Goal: Task Accomplishment & Management: Manage account settings

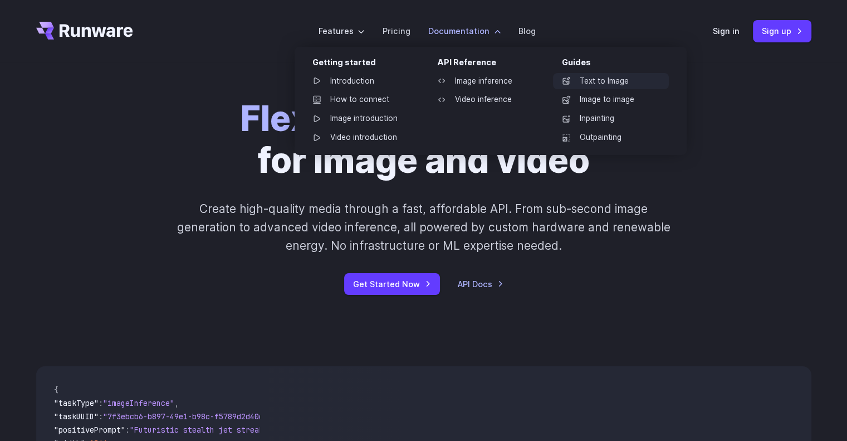
click at [602, 80] on link "Text to Image" at bounding box center [611, 81] width 116 height 17
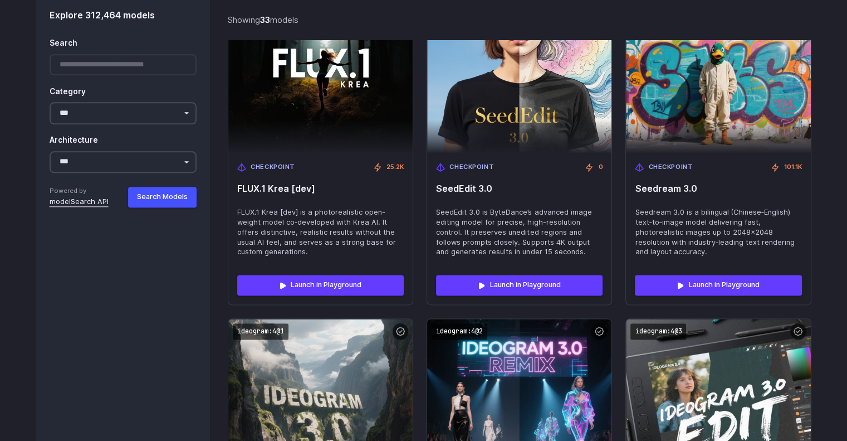
click at [97, 203] on link "modelSearch API" at bounding box center [79, 202] width 59 height 11
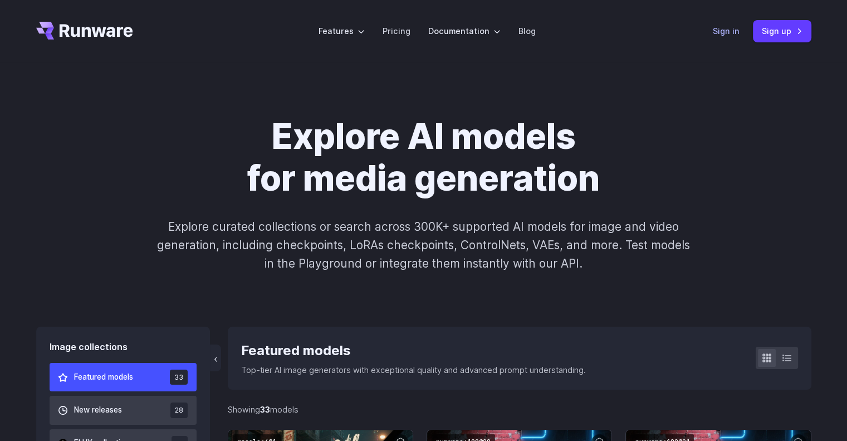
click at [737, 35] on link "Sign in" at bounding box center [726, 31] width 27 height 13
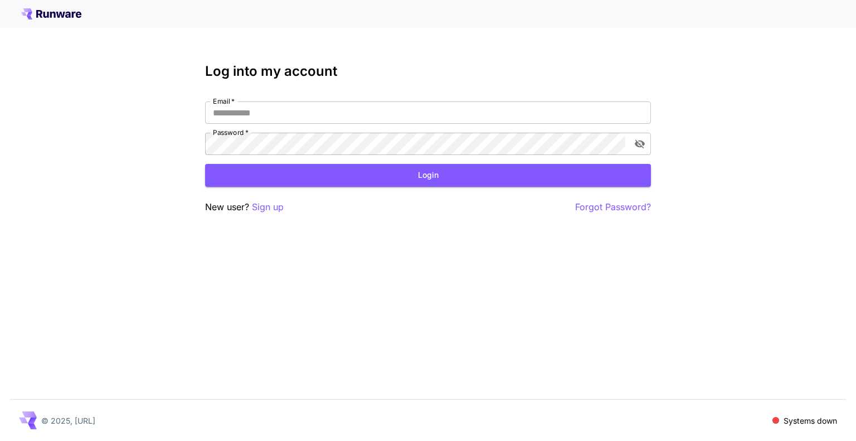
type input "**********"
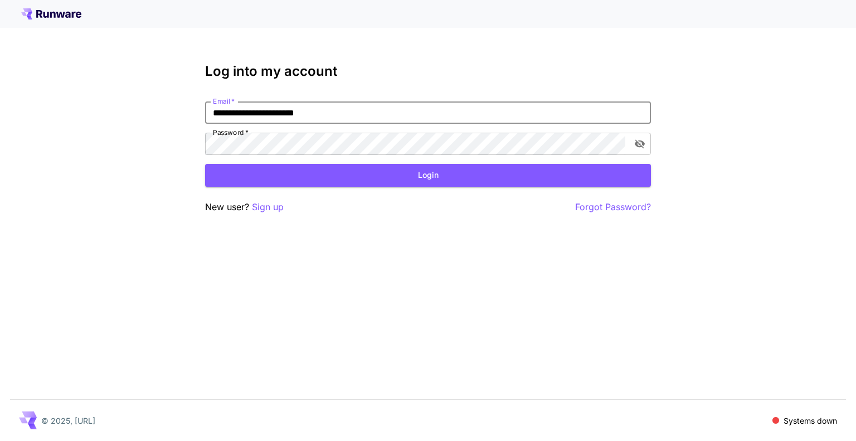
click at [472, 187] on div "**********" at bounding box center [428, 138] width 446 height 150
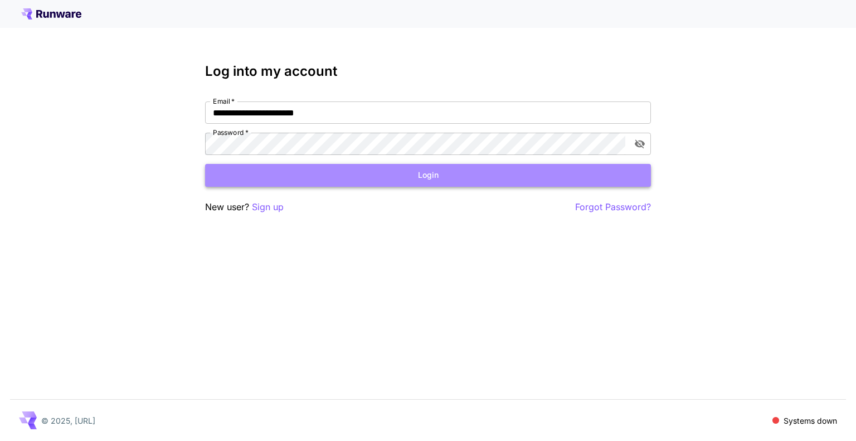
click at [468, 184] on button "Login" at bounding box center [428, 175] width 446 height 23
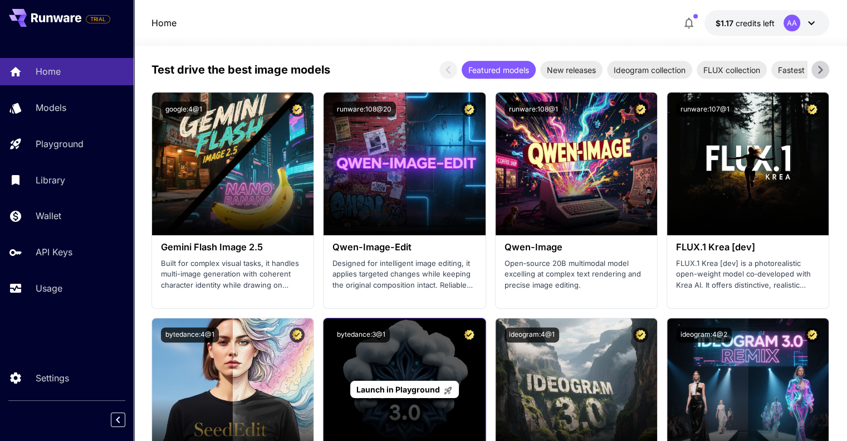
scroll to position [1504, 0]
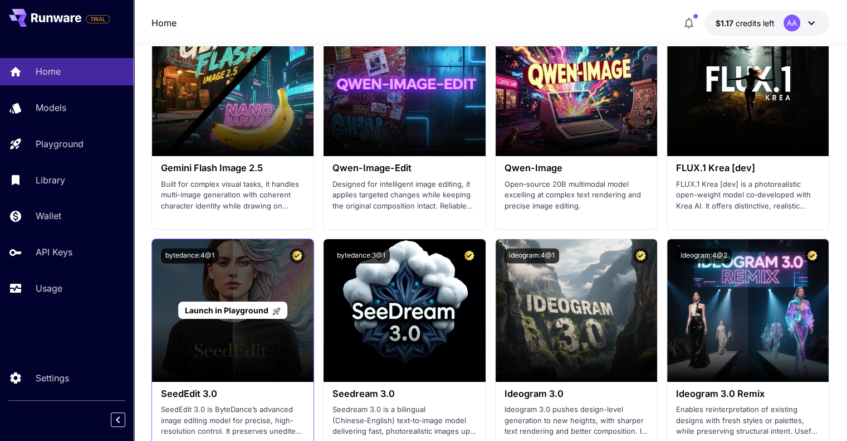
click at [241, 309] on span "Launch in Playground" at bounding box center [227, 309] width 84 height 9
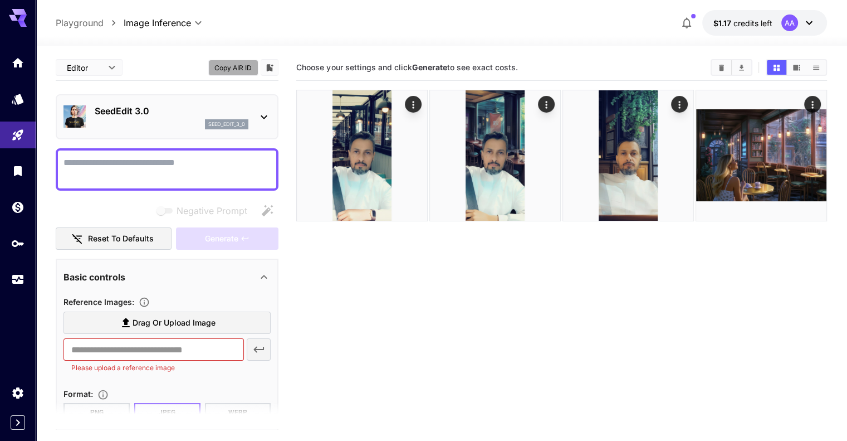
click at [233, 70] on button "Copy AIR ID" at bounding box center [233, 68] width 50 height 16
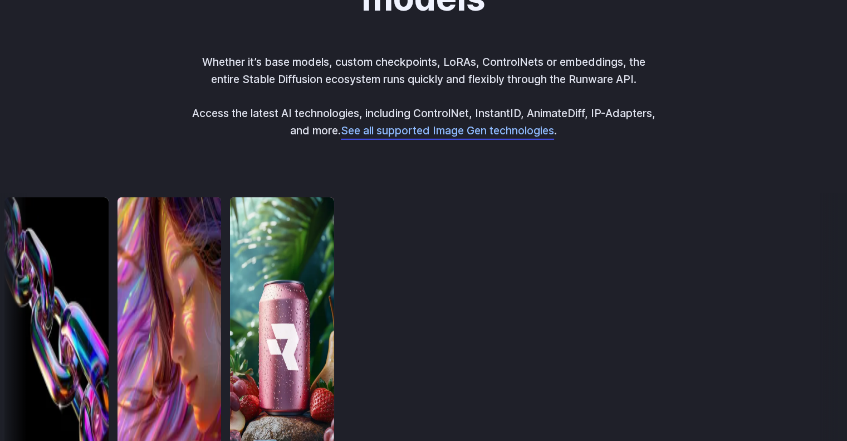
scroll to position [3158, 0]
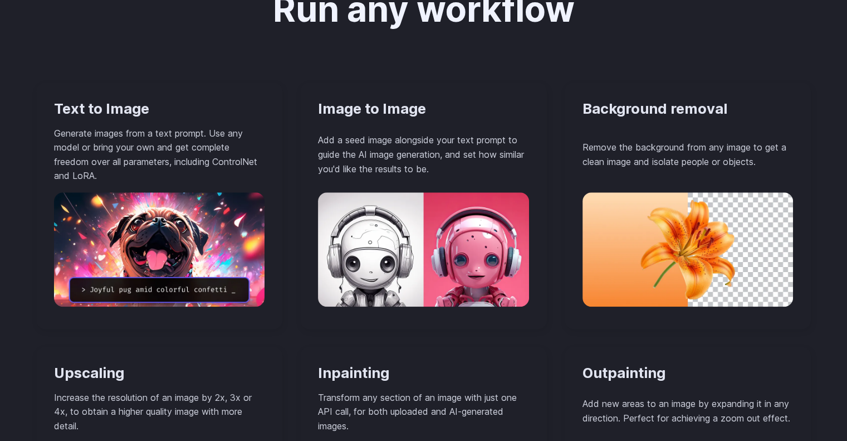
scroll to position [936, 0]
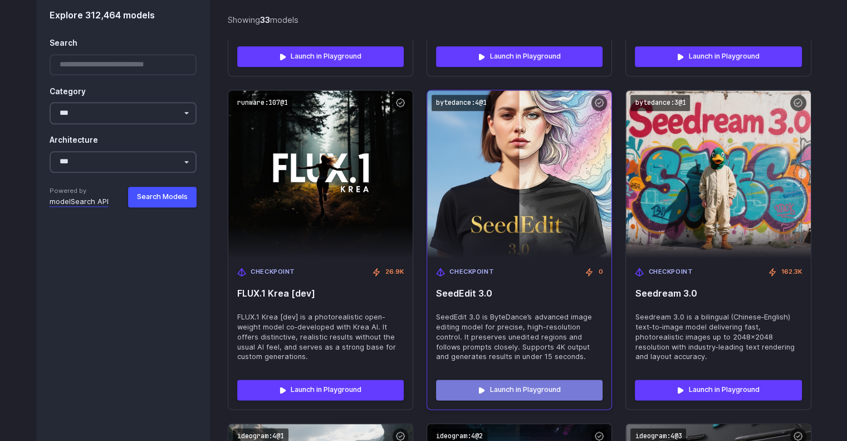
scroll to position [1448, 0]
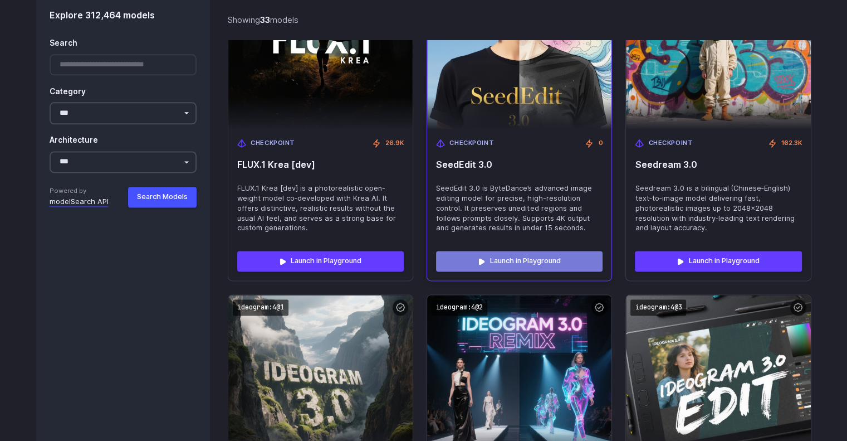
click at [519, 251] on link "Launch in Playground" at bounding box center [519, 261] width 167 height 20
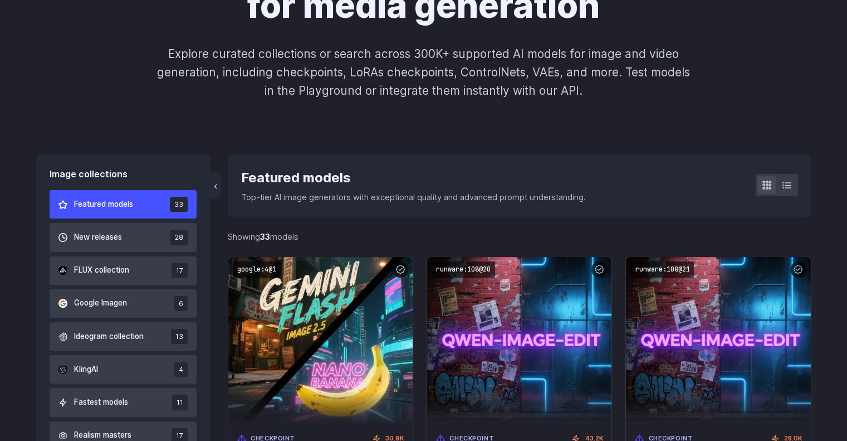
scroll to position [167, 0]
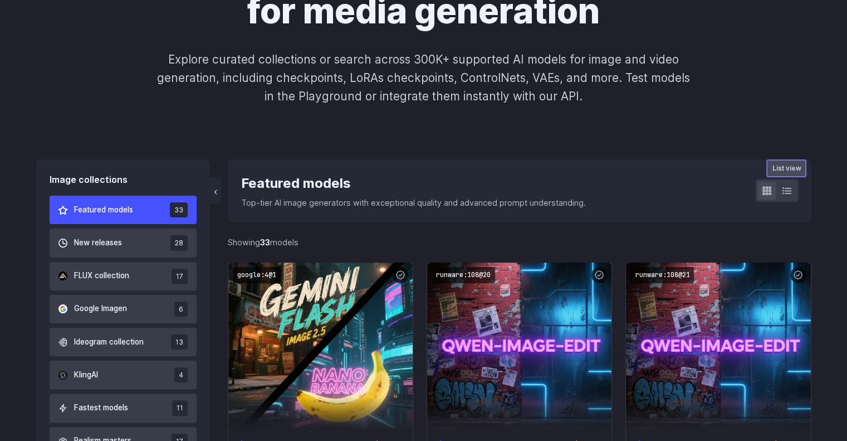
click at [793, 198] on button at bounding box center [787, 191] width 18 height 18
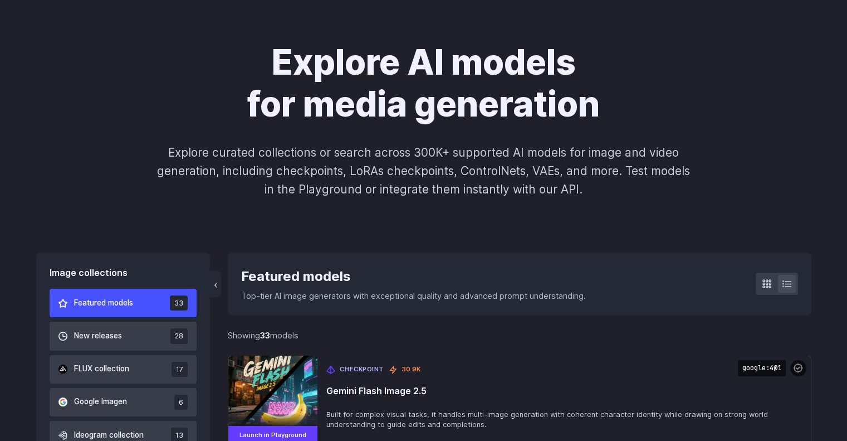
scroll to position [0, 0]
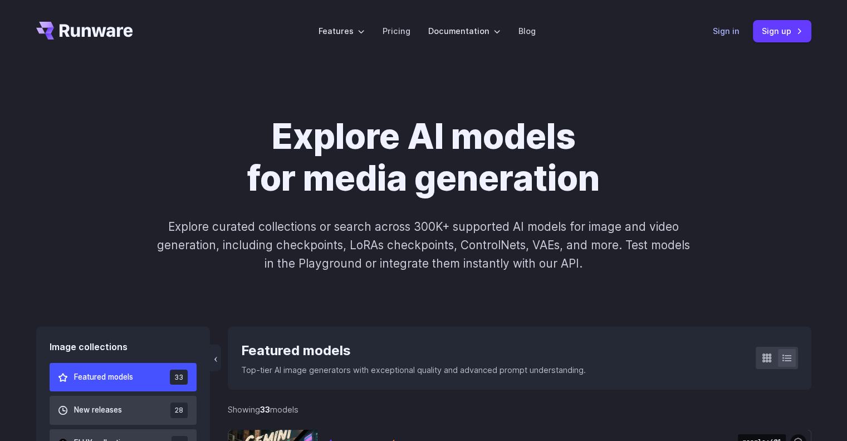
click at [732, 29] on link "Sign in" at bounding box center [726, 31] width 27 height 13
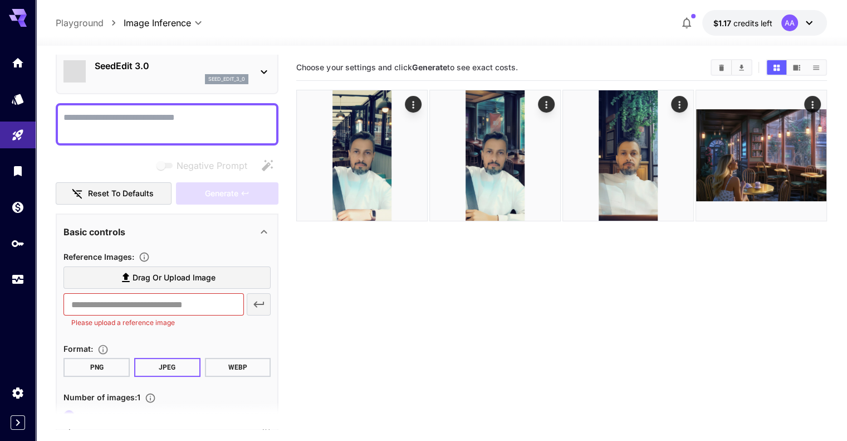
scroll to position [111, 0]
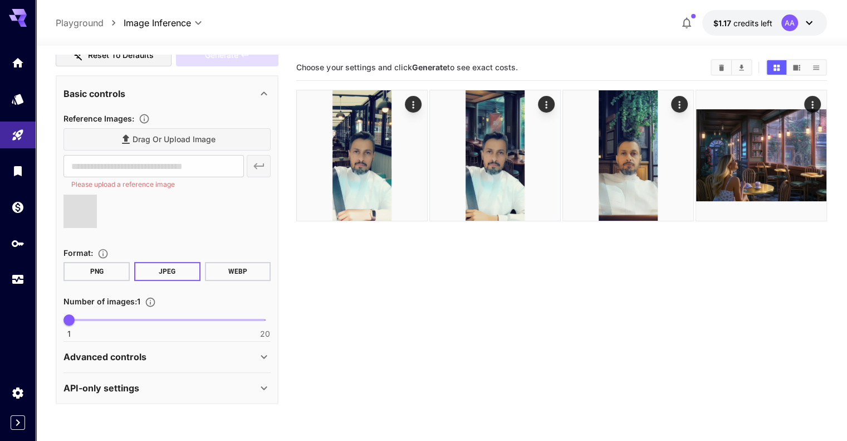
type input "**********"
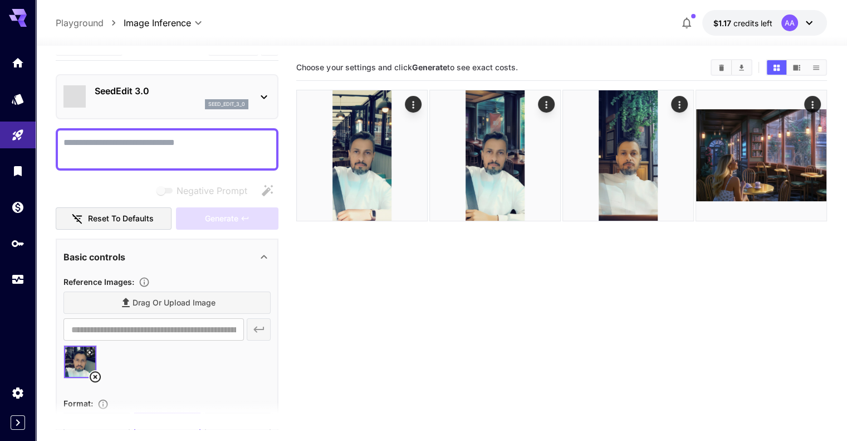
scroll to position [0, 0]
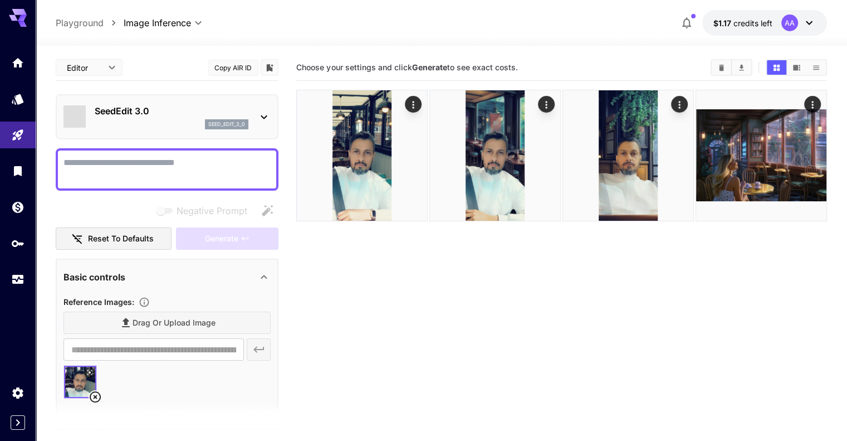
click at [165, 169] on textarea "Negative Prompt" at bounding box center [166, 169] width 207 height 27
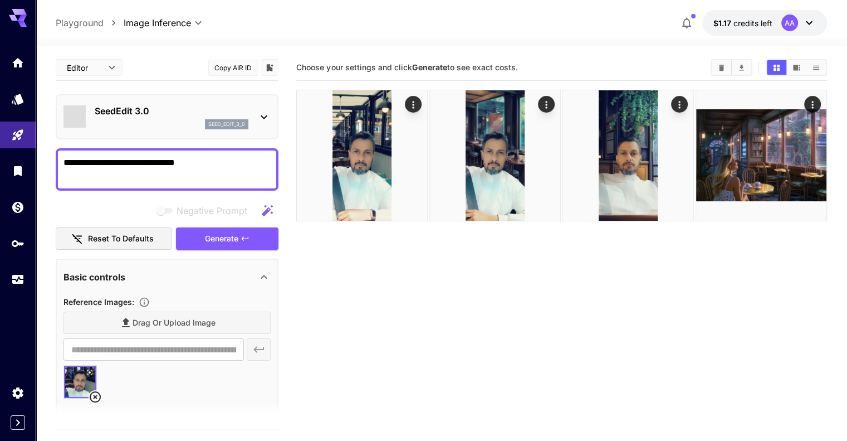
click at [172, 162] on textarea "**********" at bounding box center [166, 169] width 207 height 27
type textarea "**********"
click at [232, 240] on span "Generate" at bounding box center [221, 239] width 33 height 14
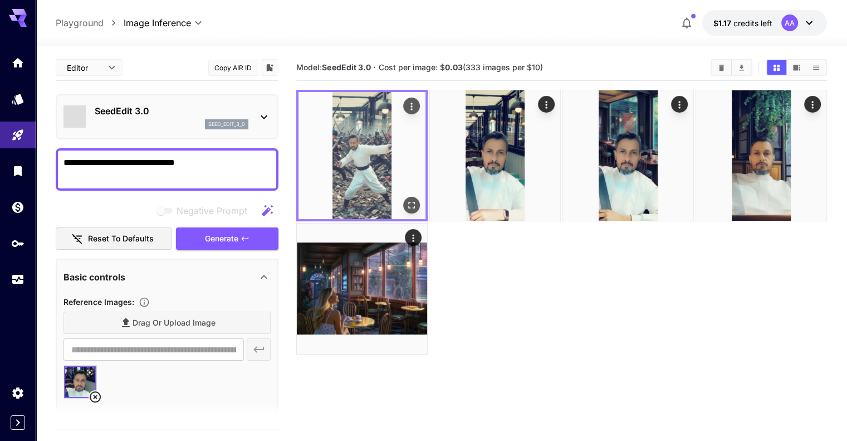
click at [361, 148] on img at bounding box center [362, 155] width 127 height 127
click at [406, 199] on icon "Open in fullscreen" at bounding box center [411, 204] width 11 height 11
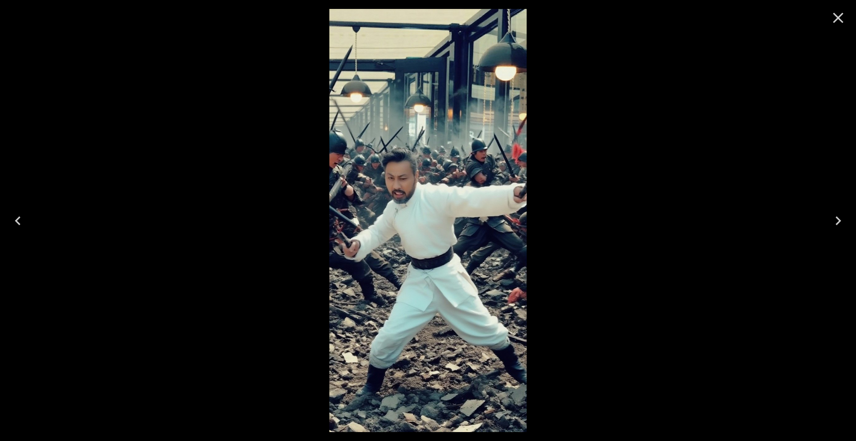
click at [833, 17] on icon "Close" at bounding box center [838, 18] width 18 height 18
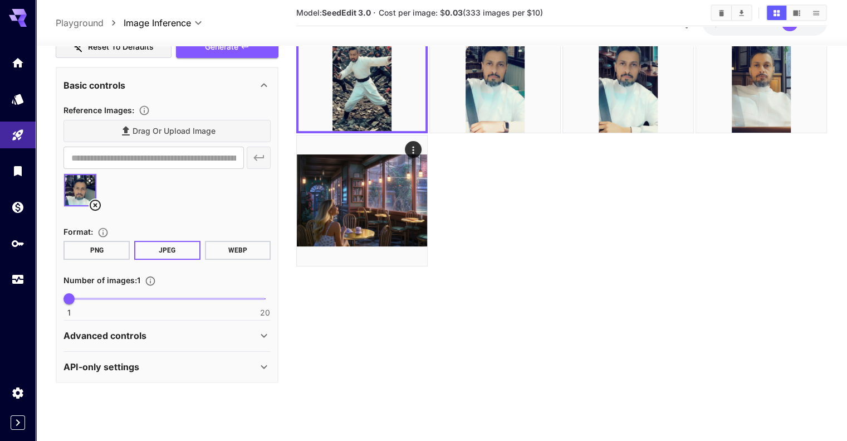
scroll to position [170, 0]
click at [185, 331] on div "Advanced controls" at bounding box center [160, 334] width 194 height 13
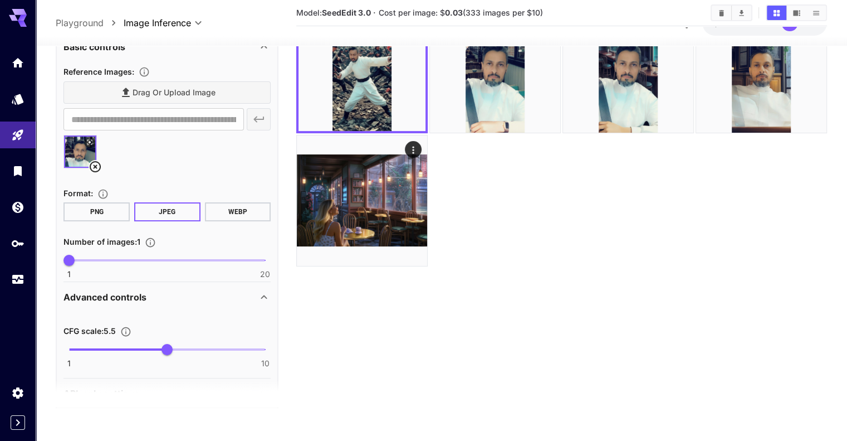
scroll to position [236, 0]
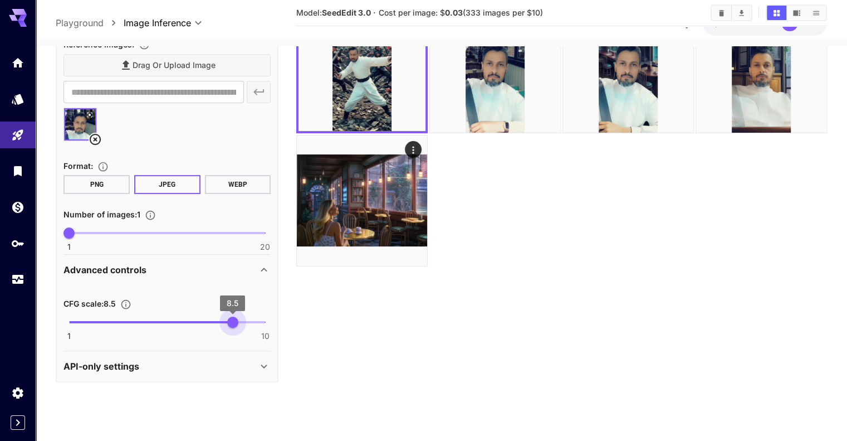
type input "*"
drag, startPoint x: 172, startPoint y: 321, endPoint x: 244, endPoint y: 321, distance: 71.9
click at [244, 321] on span "9" at bounding box center [243, 321] width 11 height 11
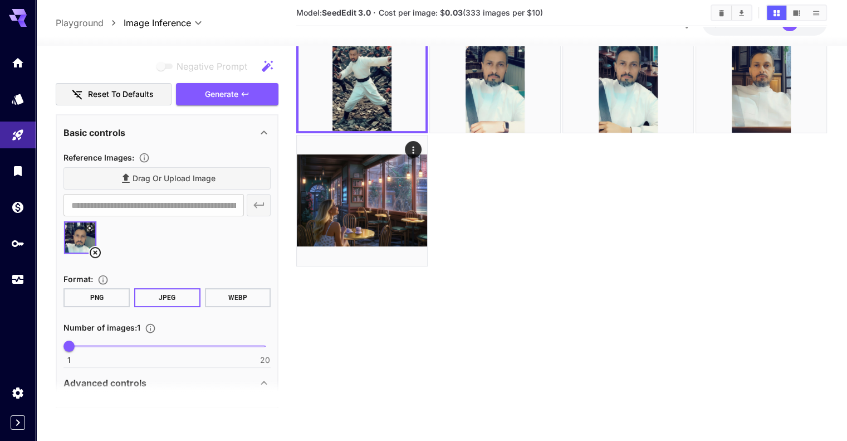
scroll to position [0, 0]
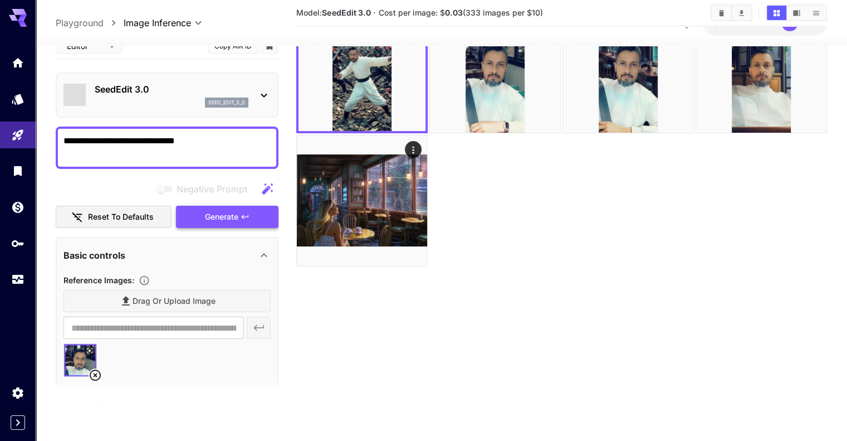
click at [232, 218] on span "Generate" at bounding box center [221, 216] width 33 height 14
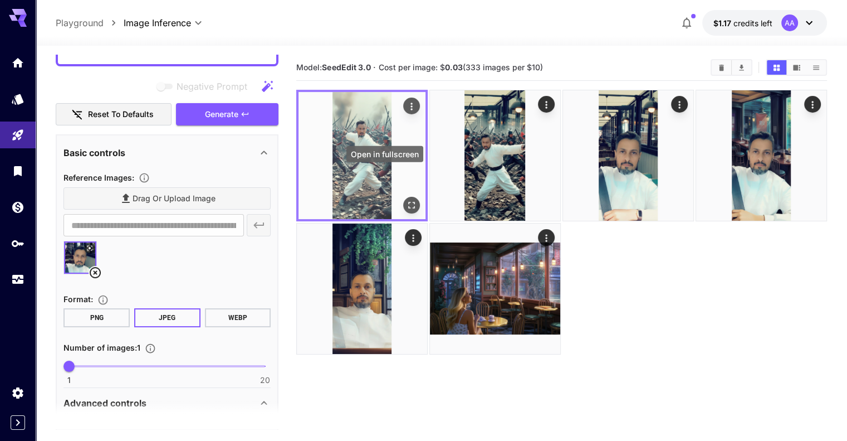
click at [406, 199] on icon "Open in fullscreen" at bounding box center [411, 204] width 11 height 11
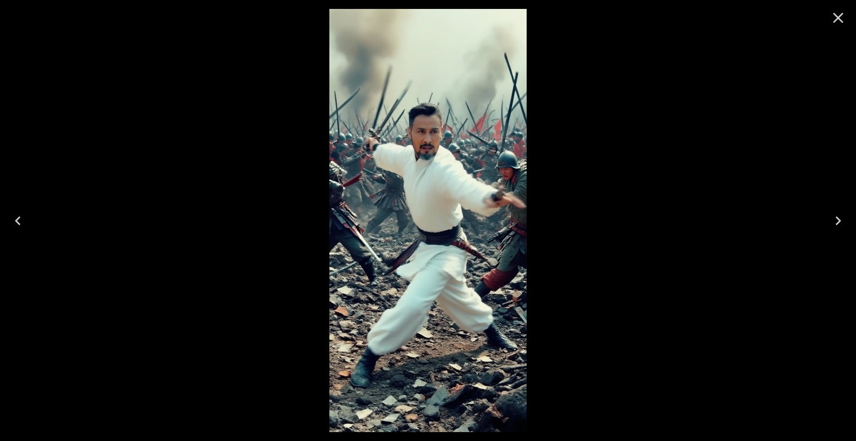
click at [836, 17] on icon "Close" at bounding box center [838, 18] width 18 height 18
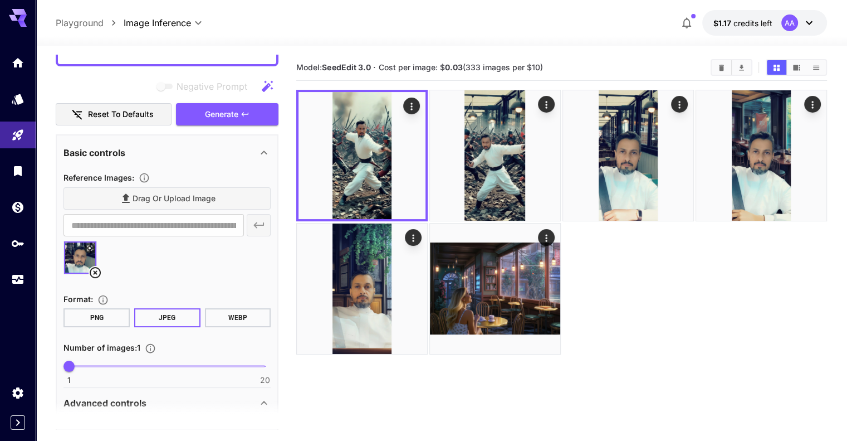
click at [96, 272] on icon at bounding box center [95, 272] width 11 height 11
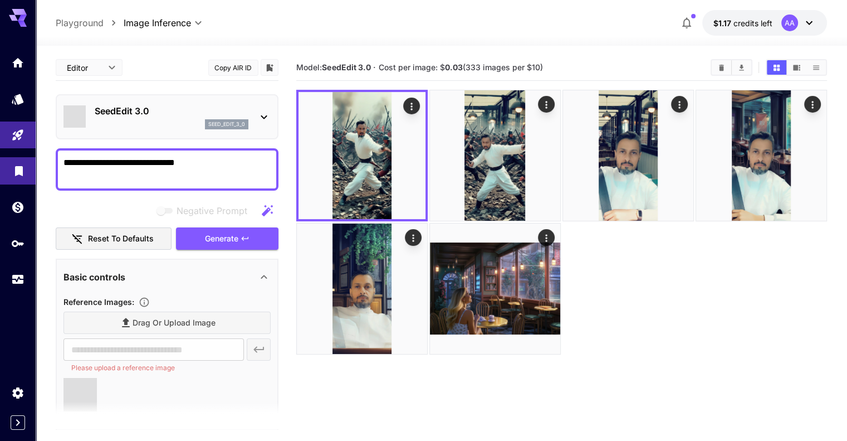
drag, startPoint x: 192, startPoint y: 165, endPoint x: 0, endPoint y: 166, distance: 191.6
click at [0, 166] on div "**********" at bounding box center [423, 264] width 847 height 529
type textarea "**********"
type input "**********"
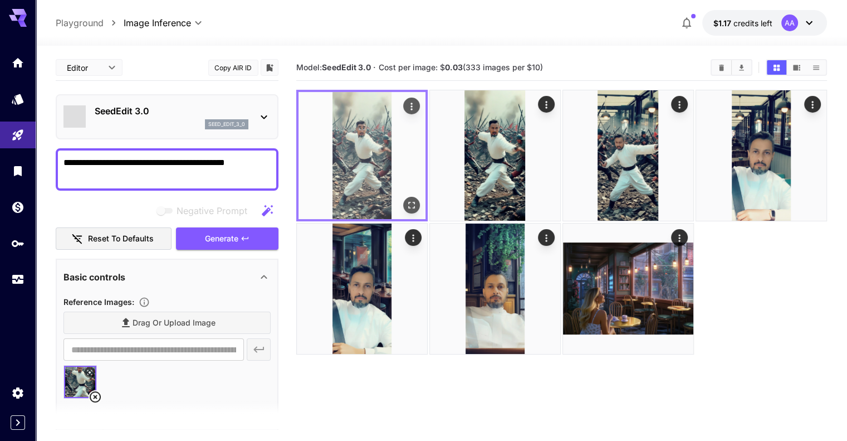
type textarea "**********"
click at [363, 156] on img at bounding box center [362, 155] width 127 height 127
click at [406, 199] on icon "Open in fullscreen" at bounding box center [411, 204] width 11 height 11
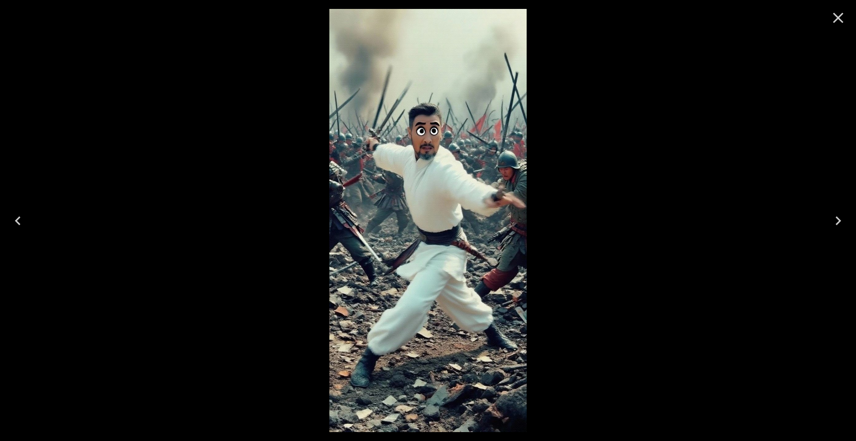
click at [836, 220] on icon "Next" at bounding box center [838, 221] width 18 height 18
click at [13, 217] on icon "Previous" at bounding box center [18, 221] width 18 height 18
click at [838, 219] on icon "Next" at bounding box center [838, 220] width 6 height 9
click at [840, 19] on icon "Close" at bounding box center [838, 18] width 11 height 11
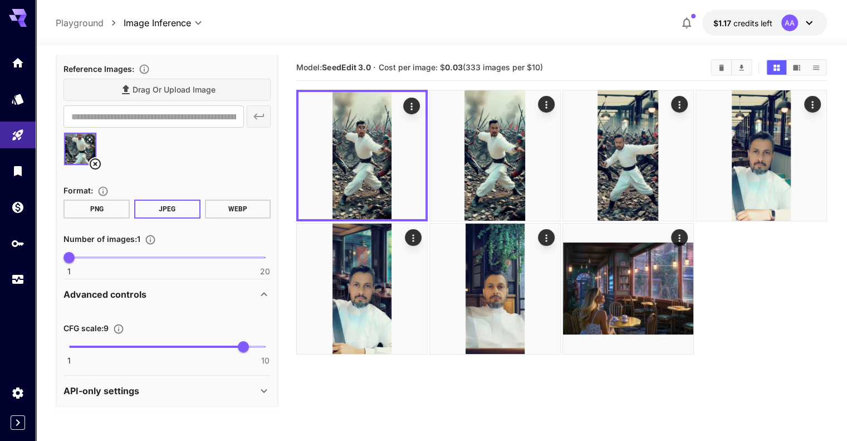
scroll to position [236, 0]
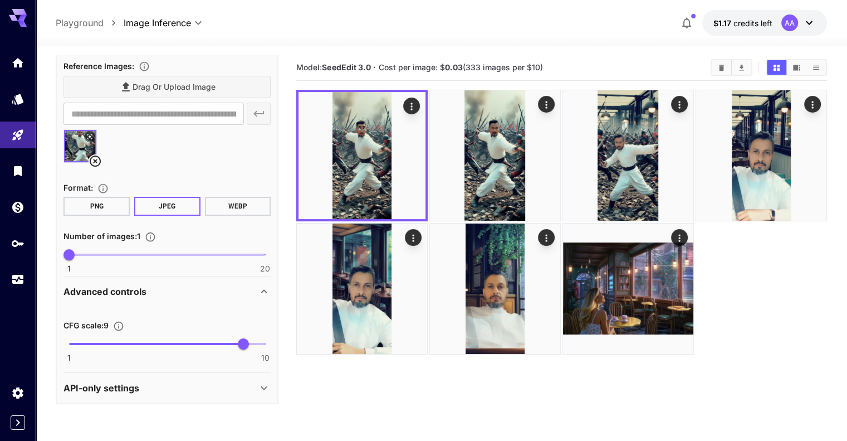
click at [690, 21] on icon "button" at bounding box center [686, 22] width 13 height 13
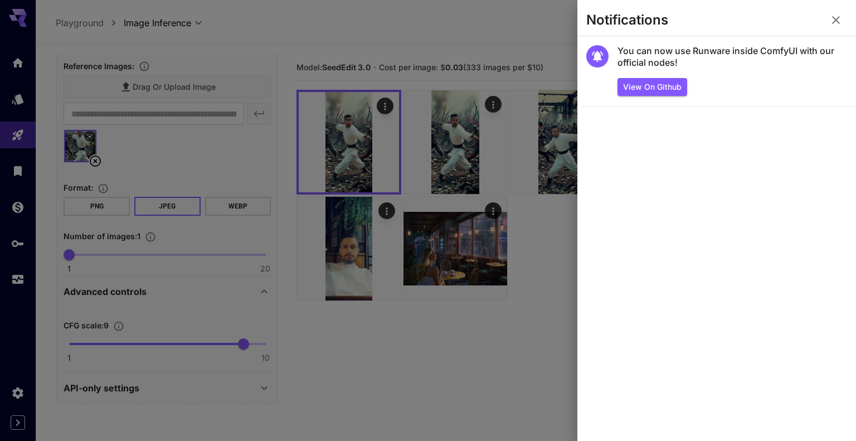
click at [524, 398] on div at bounding box center [428, 220] width 856 height 441
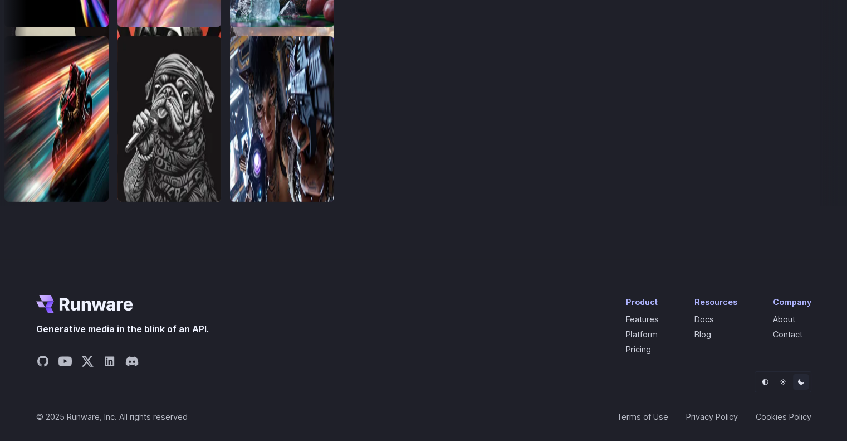
scroll to position [3722, 0]
click at [646, 354] on link "Pricing" at bounding box center [638, 348] width 25 height 9
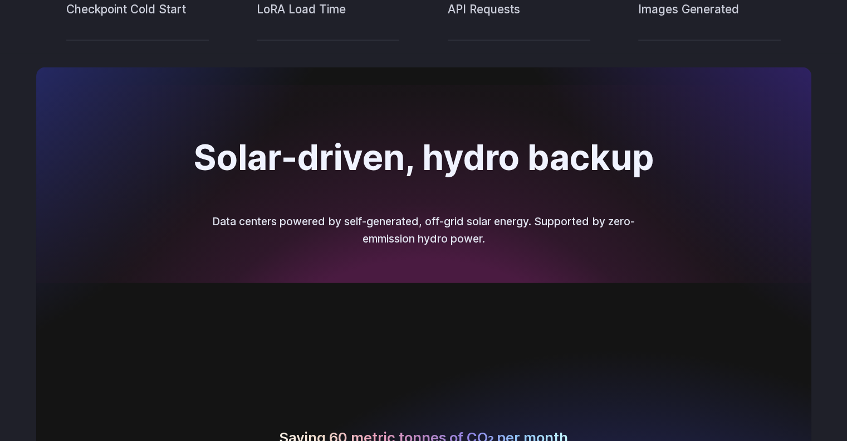
scroll to position [0, 0]
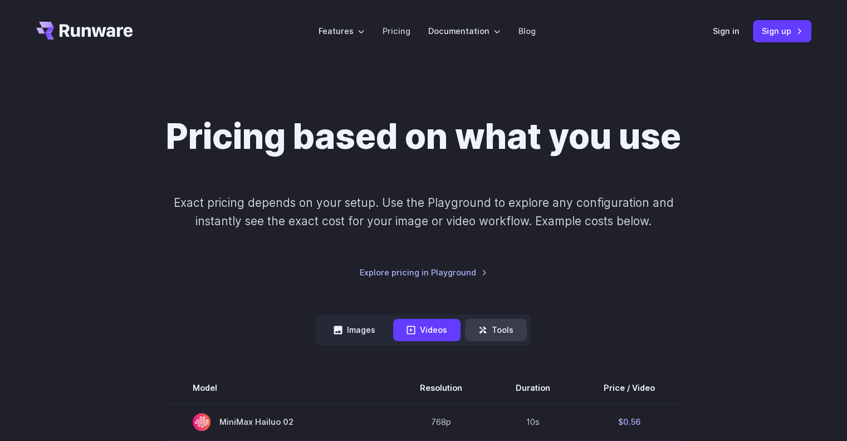
click at [483, 323] on button "Tools" at bounding box center [496, 330] width 62 height 22
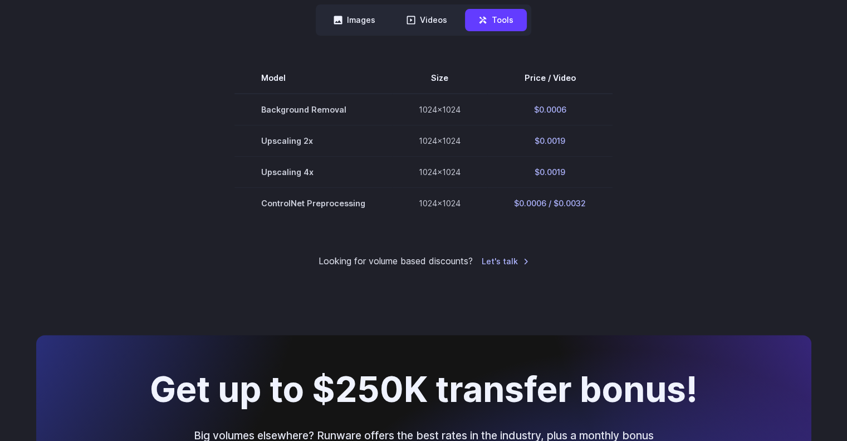
scroll to position [252, 0]
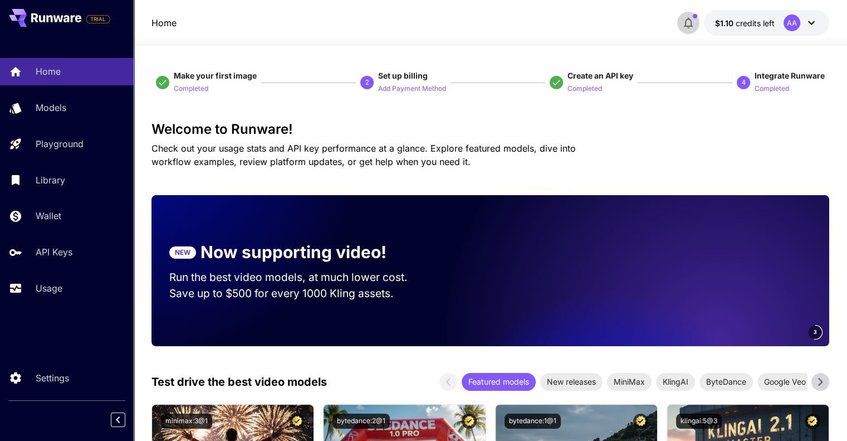
click at [691, 24] on icon "button" at bounding box center [688, 22] width 13 height 13
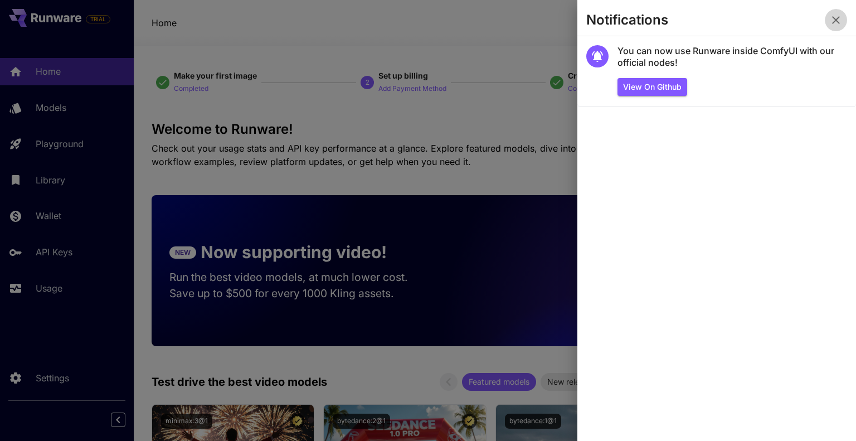
click at [835, 16] on icon "button" at bounding box center [835, 19] width 13 height 13
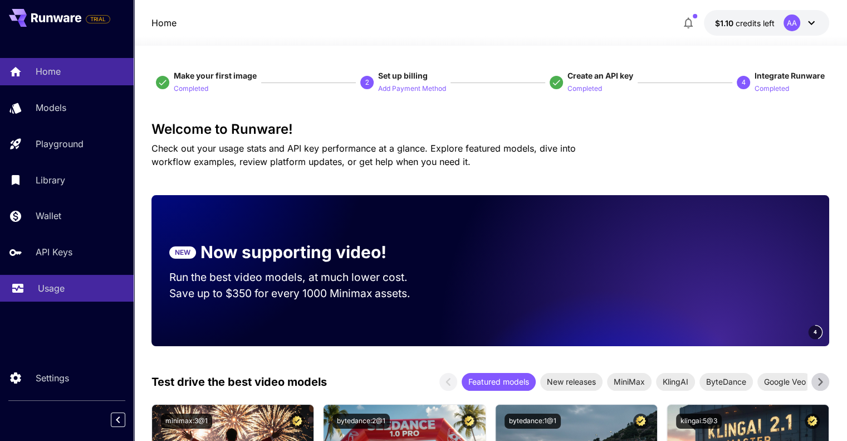
click at [53, 287] on p "Usage" at bounding box center [51, 287] width 27 height 13
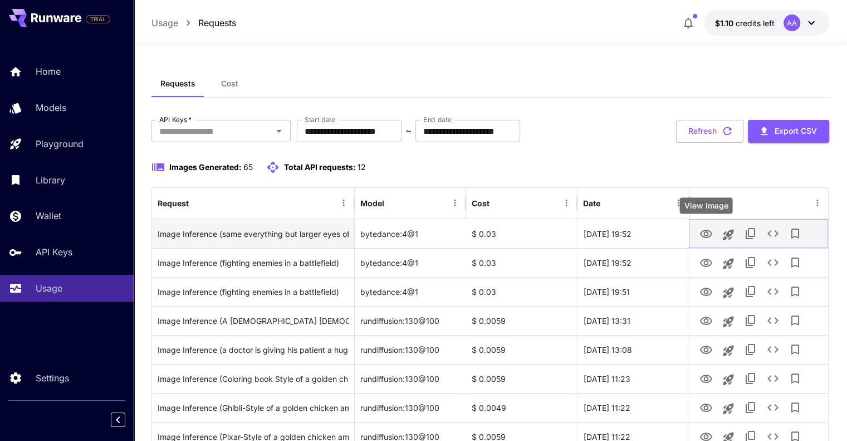
click at [708, 231] on icon "View Image" at bounding box center [706, 233] width 13 height 13
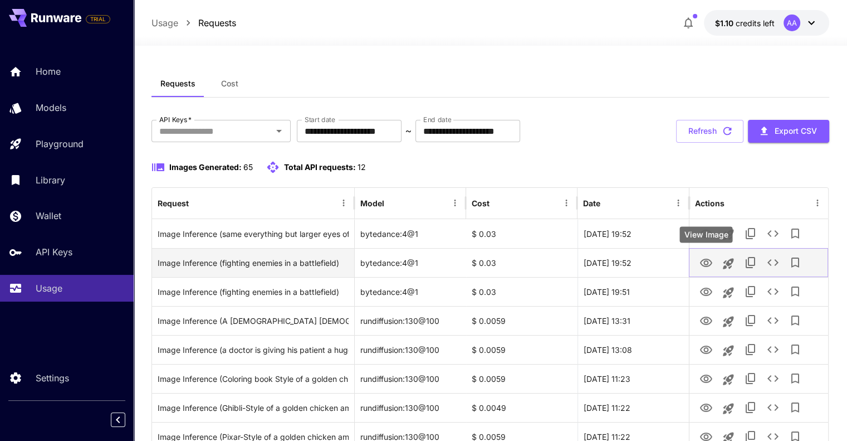
click at [708, 262] on icon "View Image" at bounding box center [706, 262] width 12 height 8
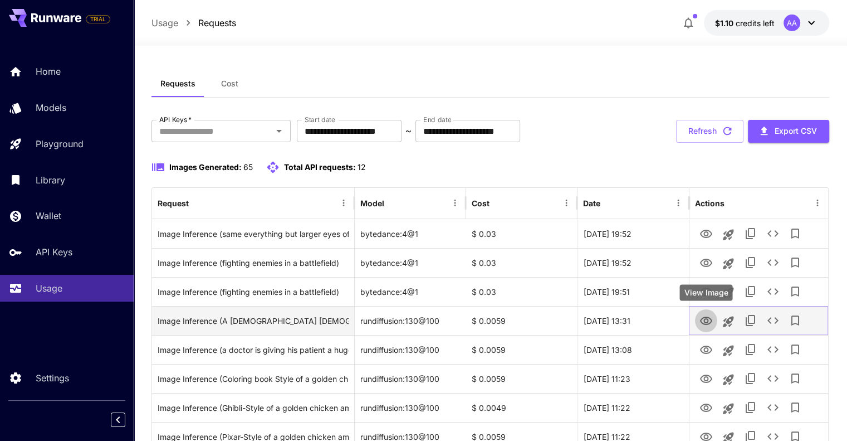
click at [700, 320] on icon "View Image" at bounding box center [706, 320] width 13 height 13
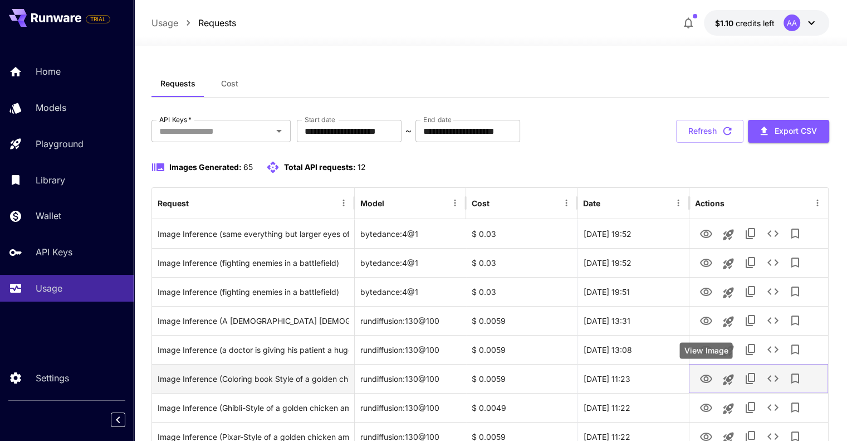
click at [706, 378] on icon "View Image" at bounding box center [706, 378] width 13 height 13
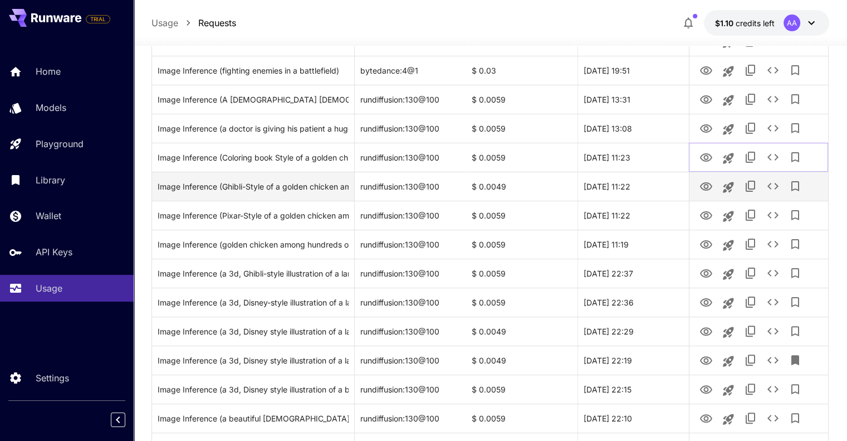
scroll to position [223, 0]
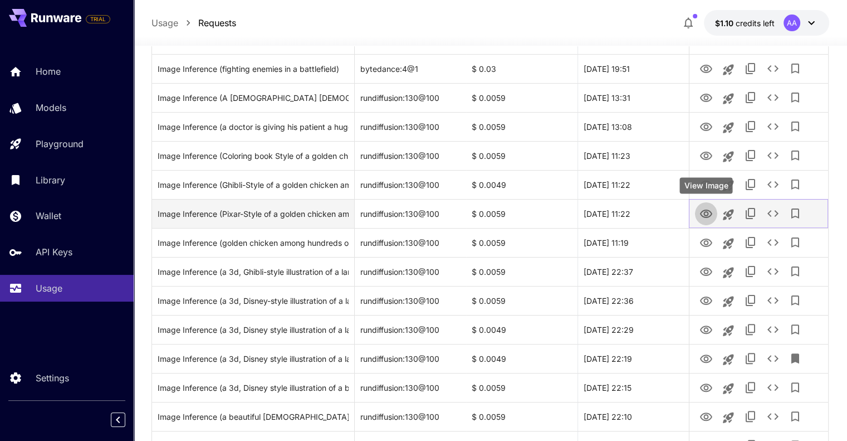
click at [709, 216] on icon "View Image" at bounding box center [706, 213] width 12 height 8
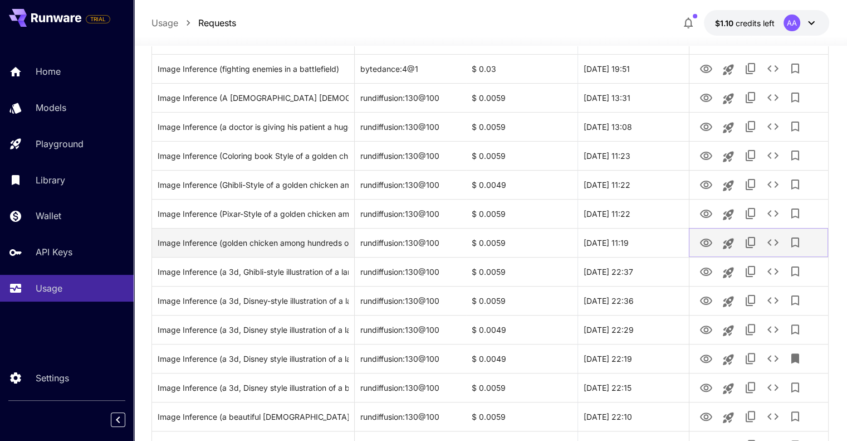
click at [708, 244] on icon "View Image" at bounding box center [706, 242] width 13 height 13
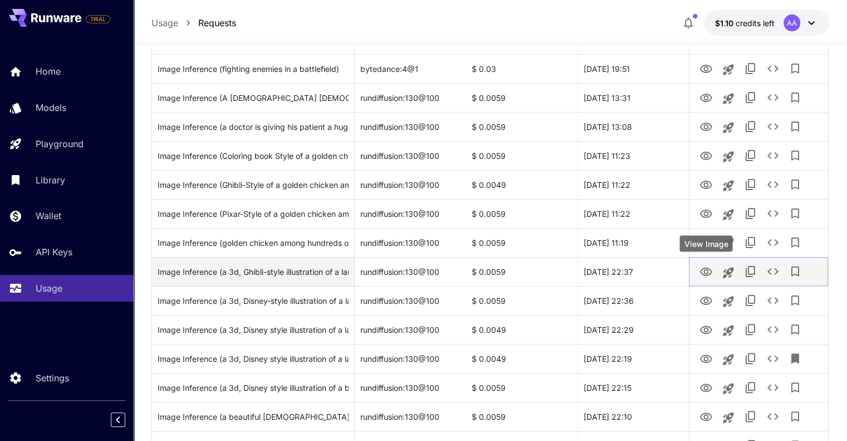
click at [709, 271] on icon "View Image" at bounding box center [706, 271] width 13 height 13
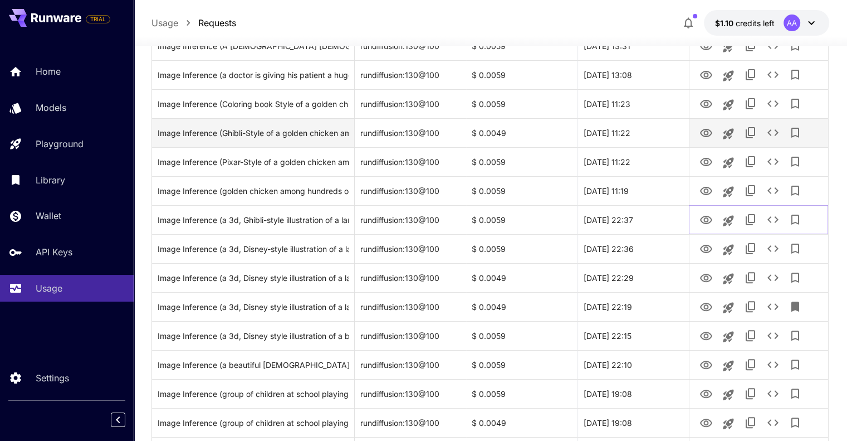
scroll to position [334, 0]
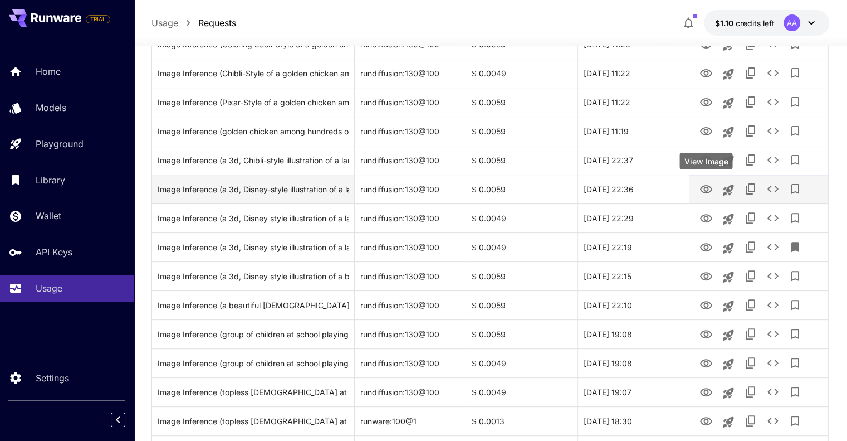
click at [709, 187] on icon "View Image" at bounding box center [706, 189] width 12 height 8
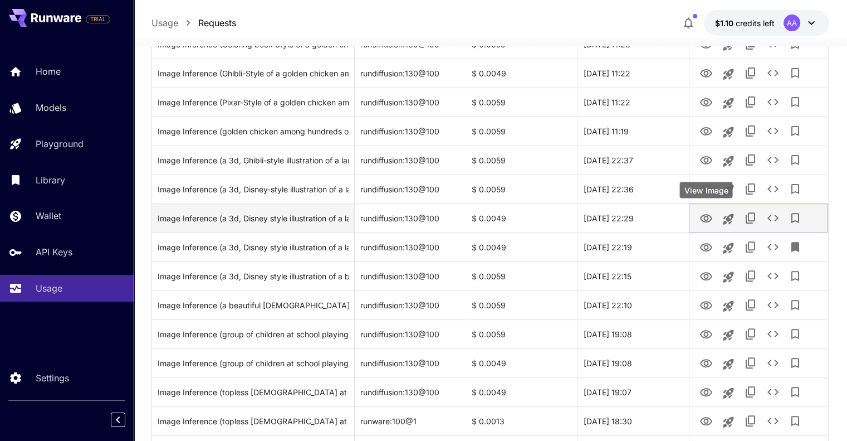
click at [704, 217] on icon "View Image" at bounding box center [706, 218] width 12 height 8
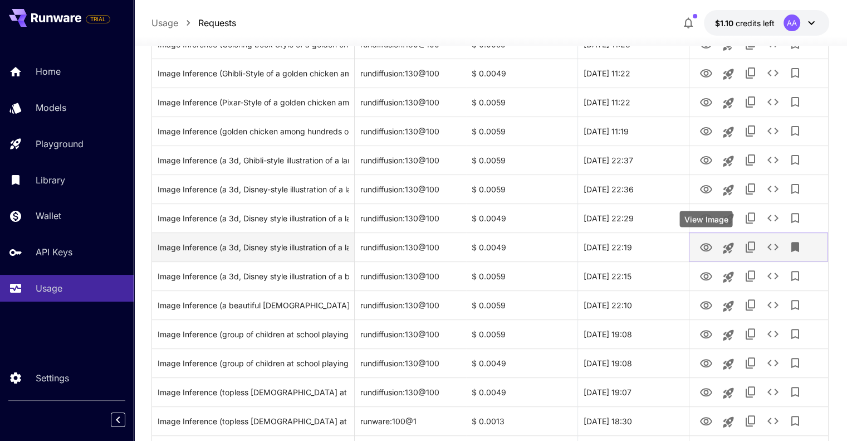
click at [705, 245] on icon "View Image" at bounding box center [706, 247] width 12 height 8
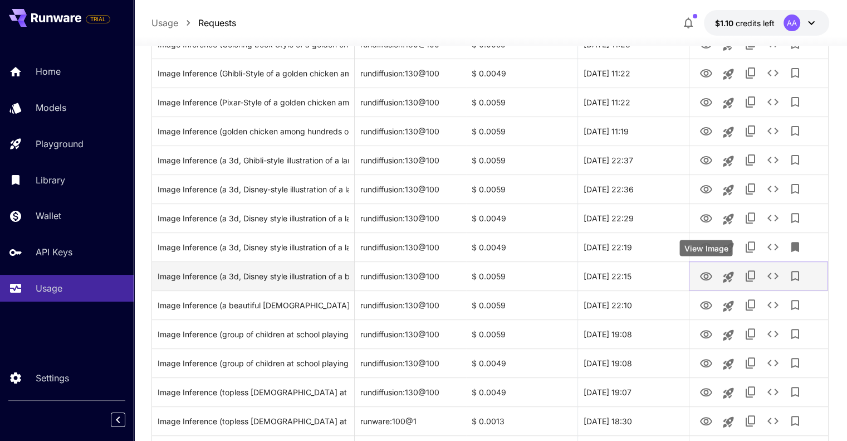
click at [709, 276] on icon "View Image" at bounding box center [706, 276] width 13 height 13
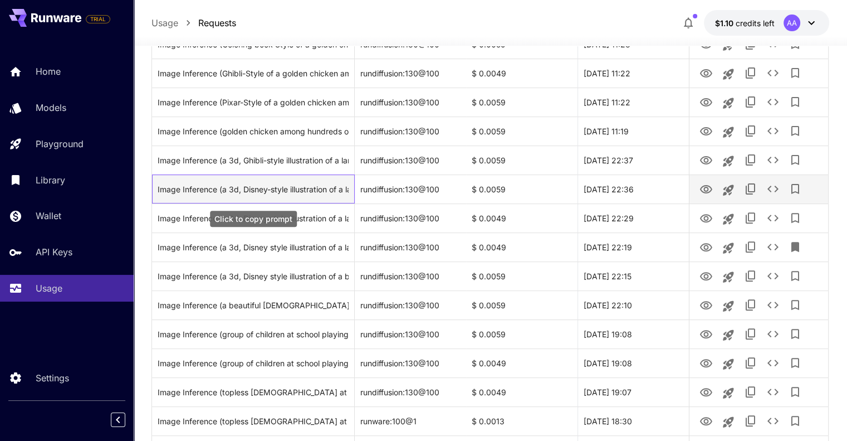
click at [310, 192] on div "Image Inference (a 3d, Disney-style illustration of a large herd of sheep in th…" at bounding box center [253, 189] width 191 height 28
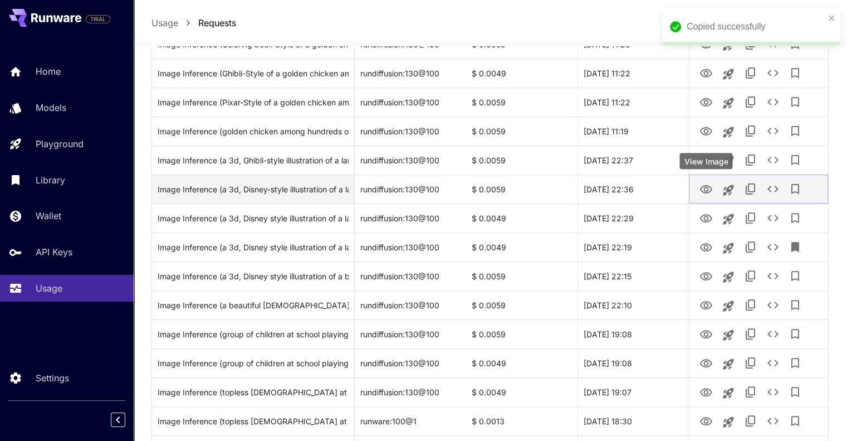
click at [705, 188] on icon "View Image" at bounding box center [706, 189] width 13 height 13
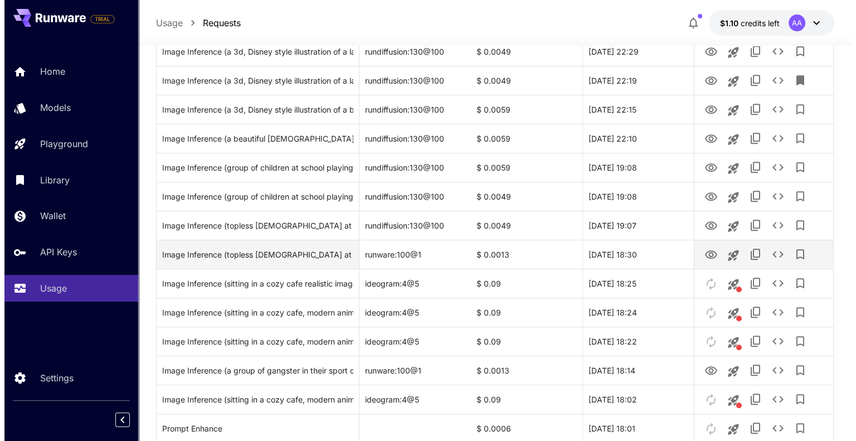
scroll to position [501, 0]
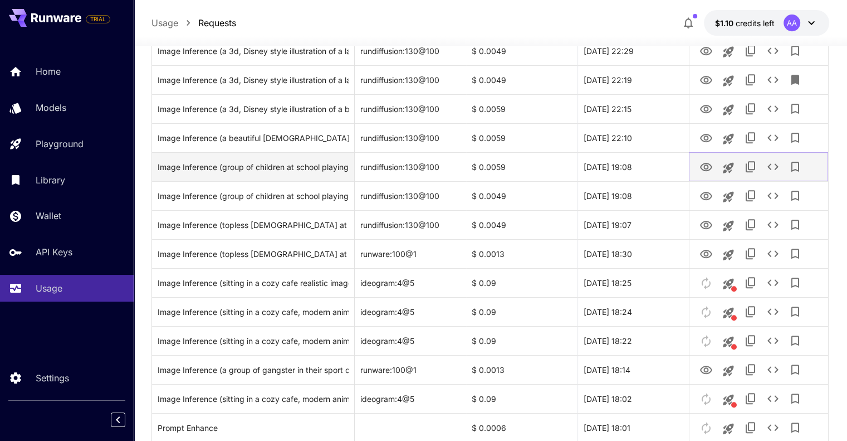
click at [708, 169] on icon "View Image" at bounding box center [706, 167] width 12 height 8
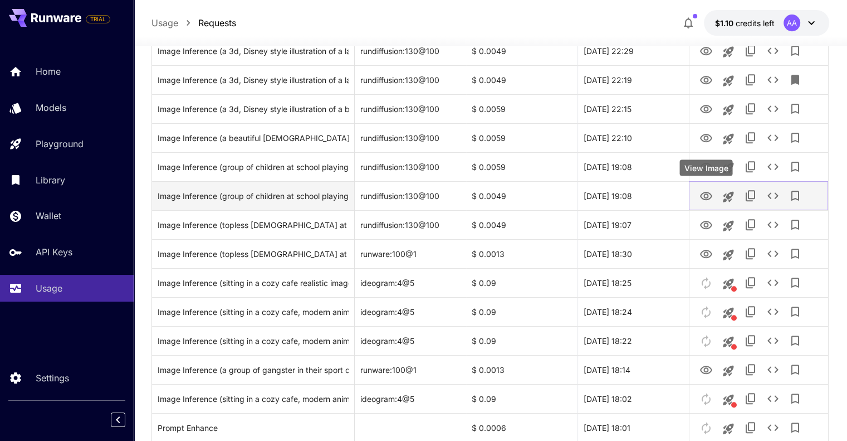
click at [711, 199] on icon "View Image" at bounding box center [706, 195] width 13 height 13
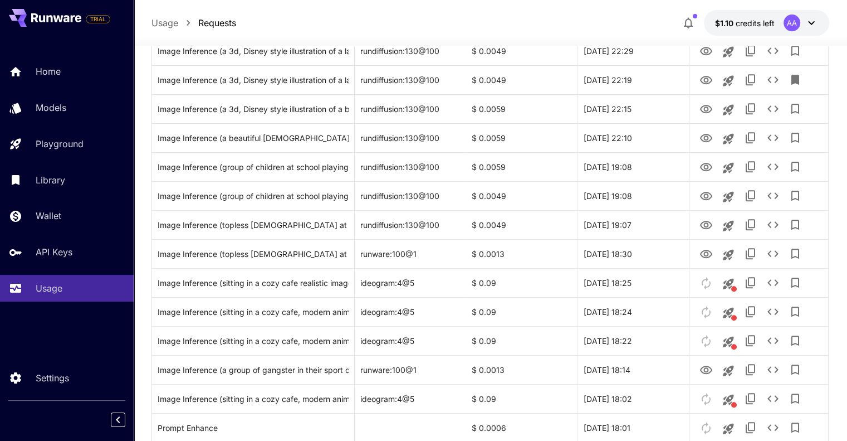
click at [815, 28] on icon at bounding box center [811, 22] width 13 height 13
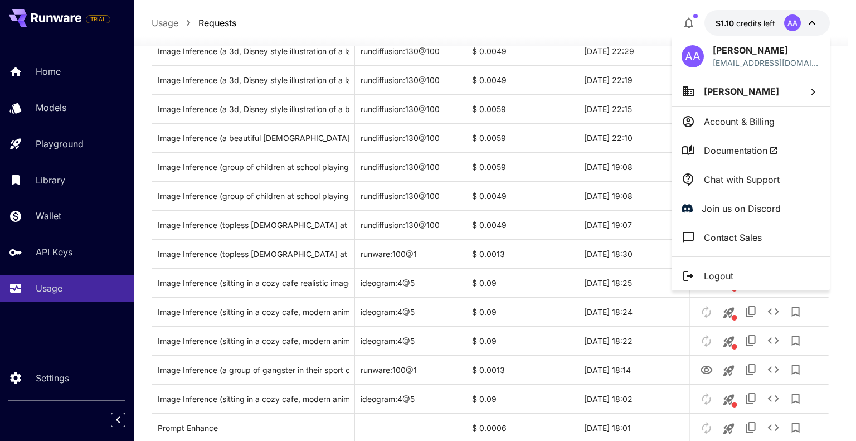
click at [736, 96] on span "[PERSON_NAME]" at bounding box center [740, 91] width 75 height 11
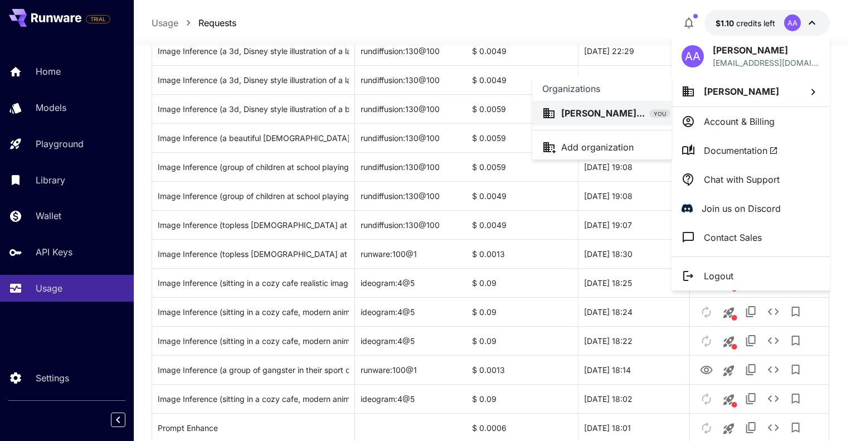
click at [755, 120] on div at bounding box center [428, 220] width 856 height 441
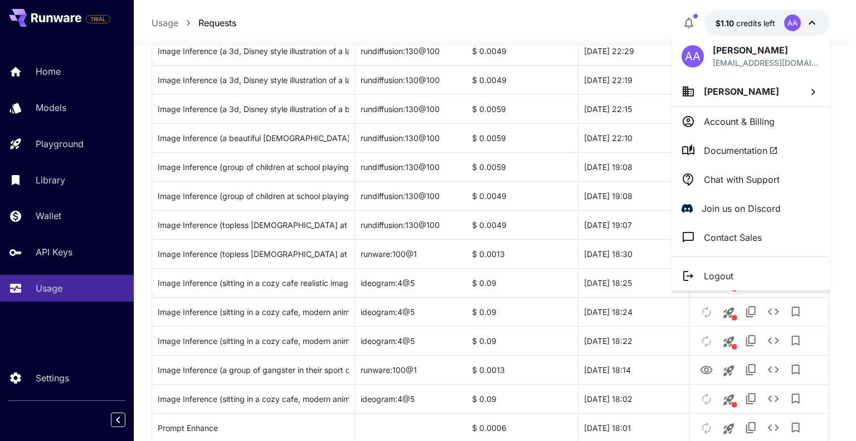
click at [755, 122] on p "Account & Billing" at bounding box center [738, 121] width 71 height 13
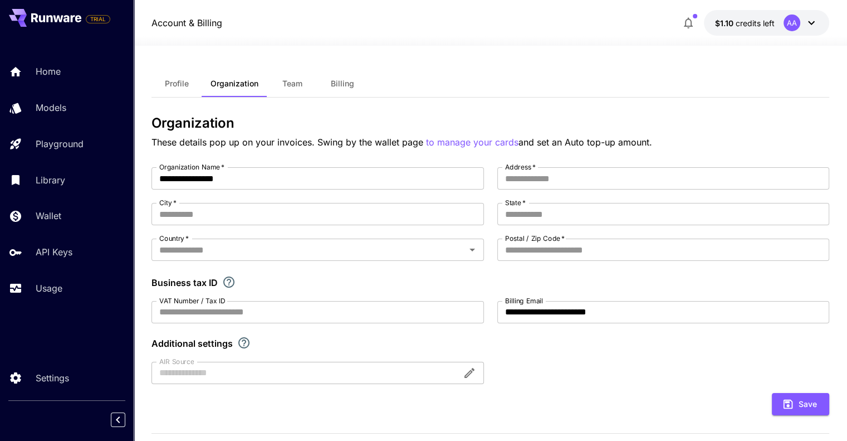
click at [350, 82] on span "Billing" at bounding box center [342, 84] width 23 height 10
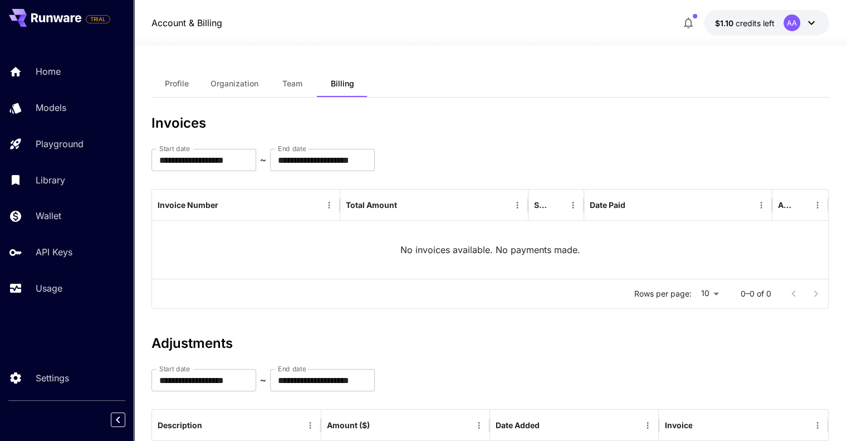
click at [202, 81] on button "Organization" at bounding box center [235, 83] width 66 height 27
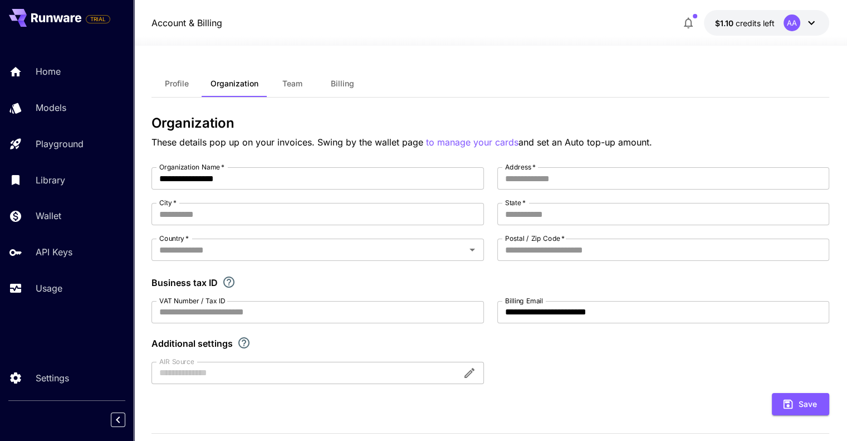
click at [174, 82] on span "Profile" at bounding box center [177, 84] width 24 height 10
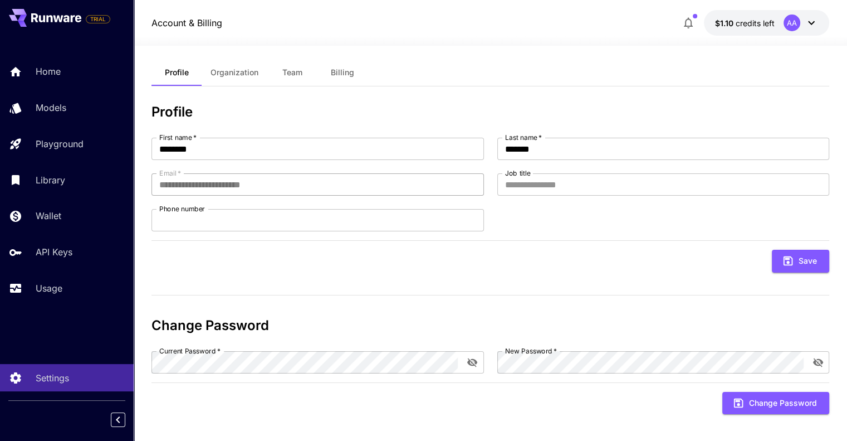
scroll to position [17, 0]
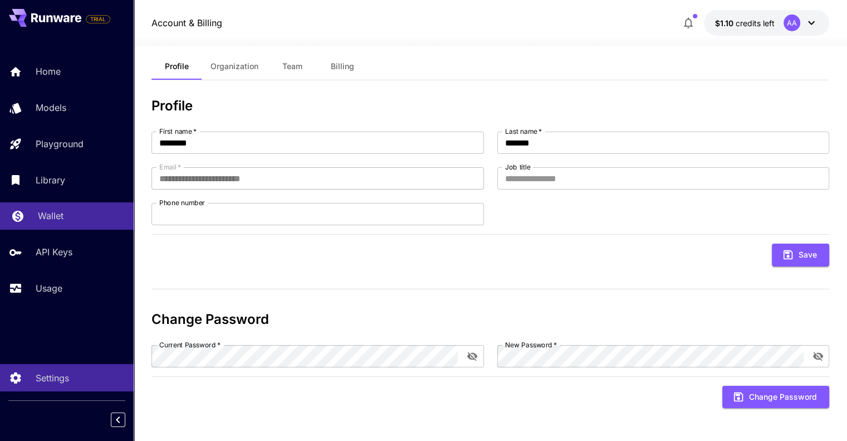
click at [77, 218] on div "Wallet" at bounding box center [81, 215] width 87 height 13
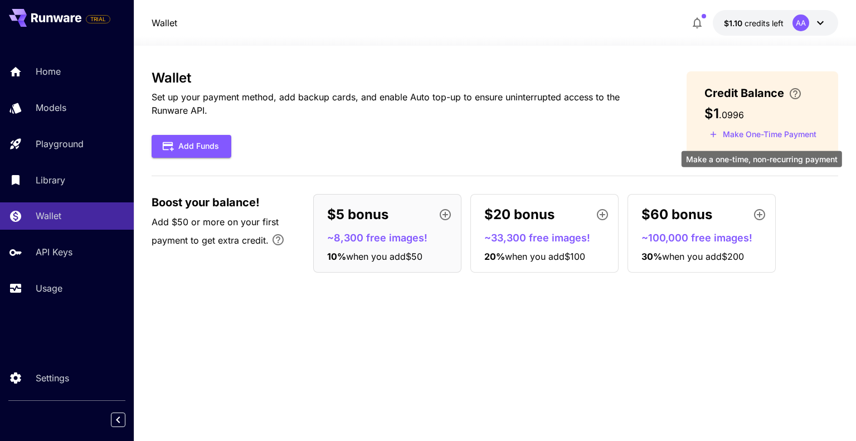
click at [799, 138] on button "Make One-Time Payment" at bounding box center [762, 134] width 117 height 17
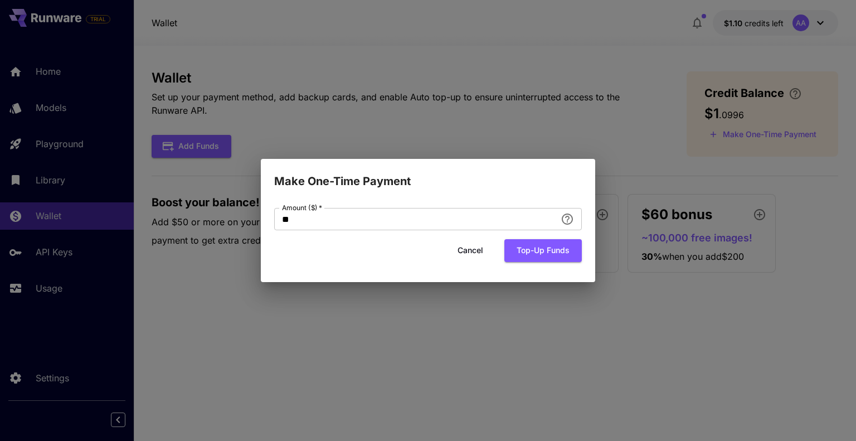
click at [658, 327] on div "Make One-Time Payment Amount ($)   * ** Amount ($)   * Cancel Top-up funds" at bounding box center [428, 220] width 856 height 441
click at [482, 256] on button "Cancel" at bounding box center [470, 250] width 50 height 23
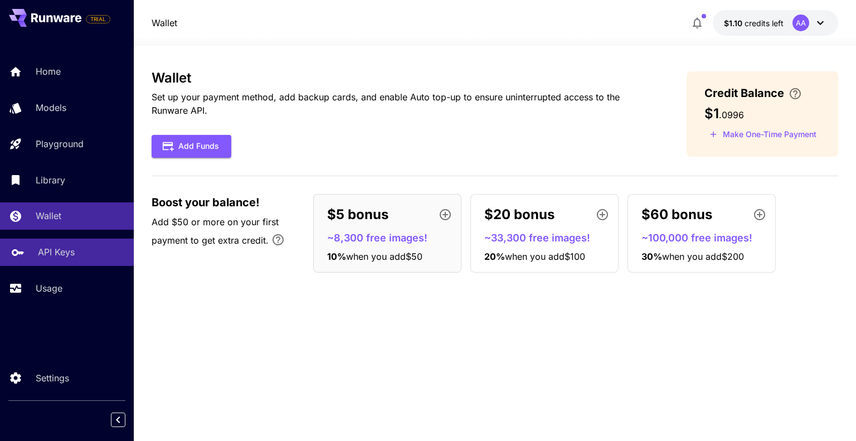
click at [81, 263] on link "API Keys" at bounding box center [67, 251] width 134 height 27
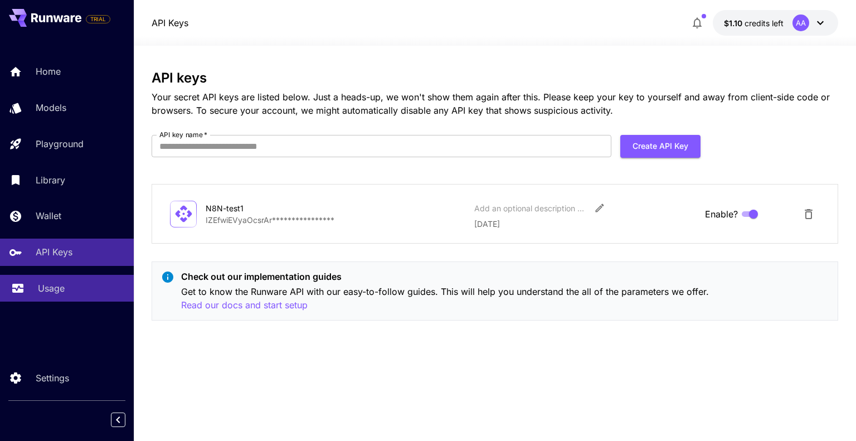
click at [80, 290] on div "Usage" at bounding box center [81, 287] width 87 height 13
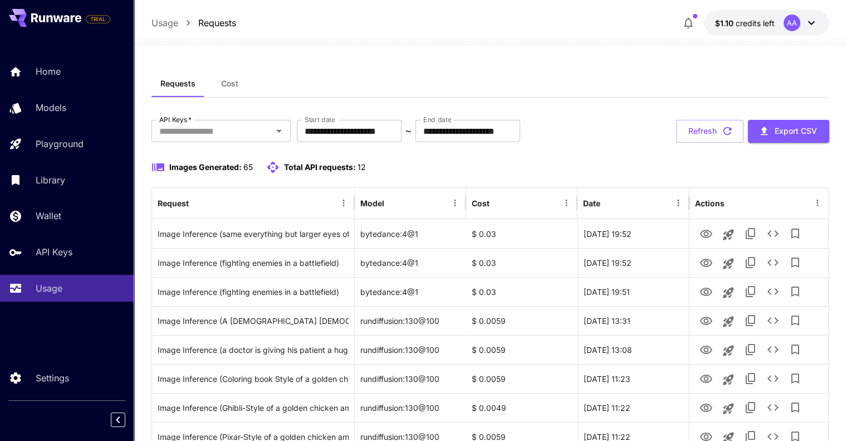
click at [236, 90] on button "Cost" at bounding box center [229, 83] width 50 height 27
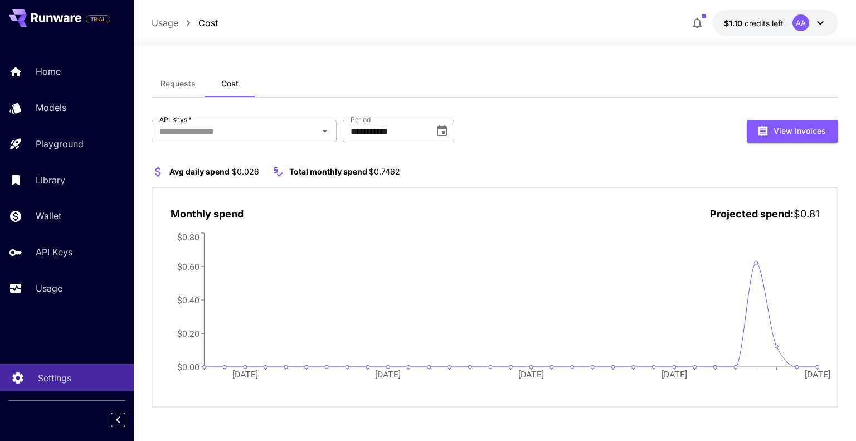
click at [67, 379] on p "Settings" at bounding box center [54, 377] width 33 height 13
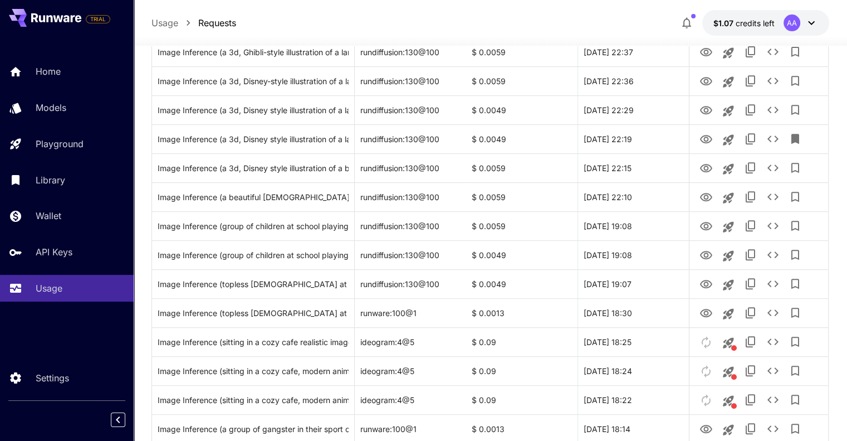
scroll to position [446, 0]
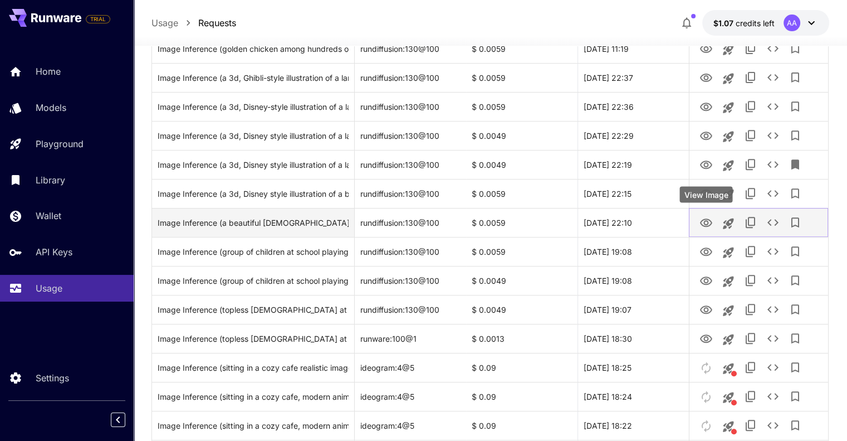
click at [702, 222] on icon "View Image" at bounding box center [706, 222] width 13 height 13
drag, startPoint x: 508, startPoint y: 219, endPoint x: 472, endPoint y: 218, distance: 35.7
click at [472, 218] on div "$ 0.0059" at bounding box center [521, 222] width 111 height 29
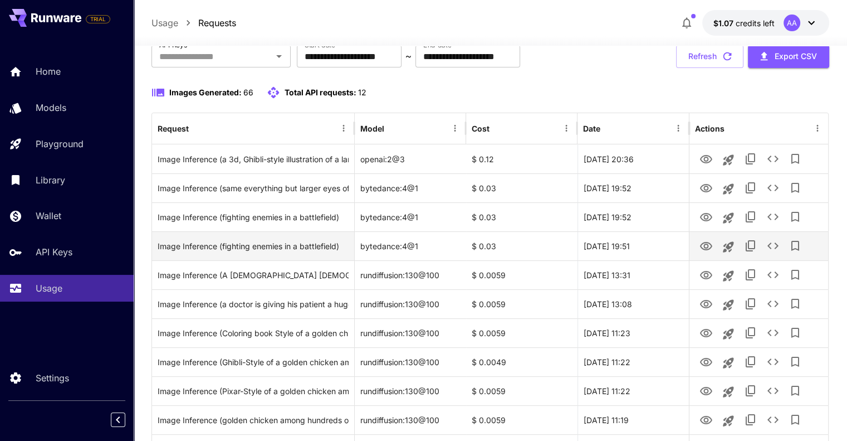
scroll to position [0, 0]
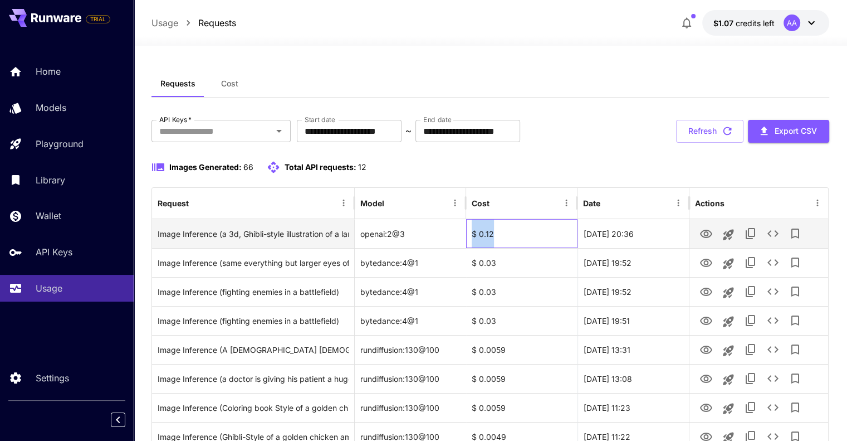
drag, startPoint x: 507, startPoint y: 231, endPoint x: 468, endPoint y: 229, distance: 38.5
click at [468, 229] on div "$ 0.12" at bounding box center [521, 233] width 111 height 29
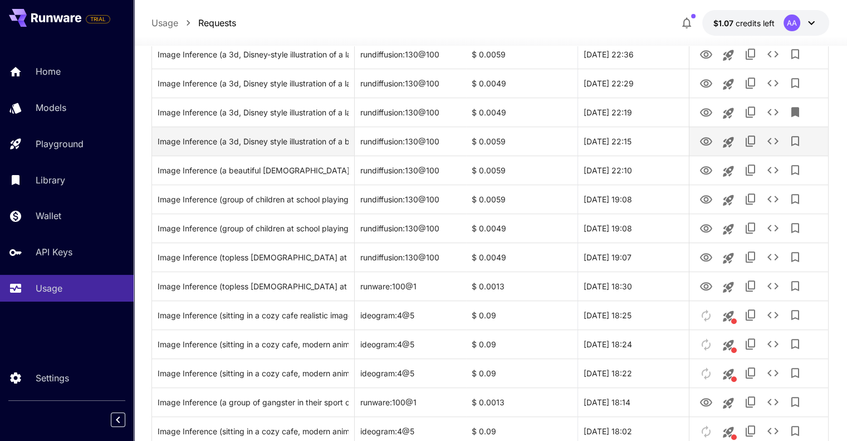
scroll to position [501, 0]
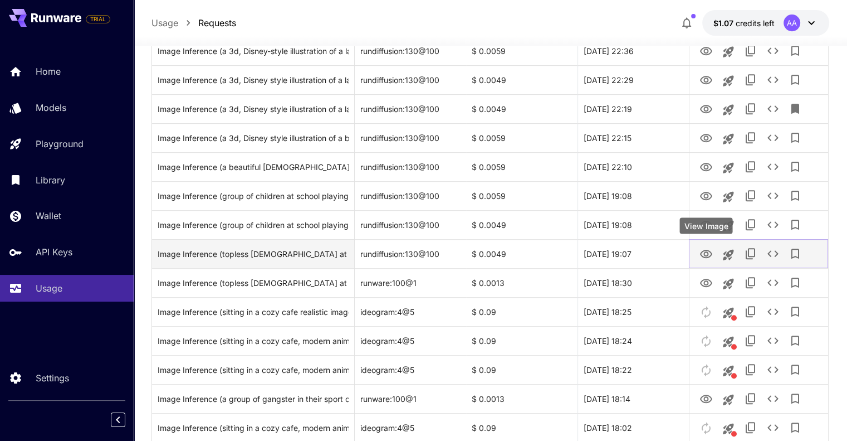
click at [702, 249] on icon "View Image" at bounding box center [706, 253] width 13 height 13
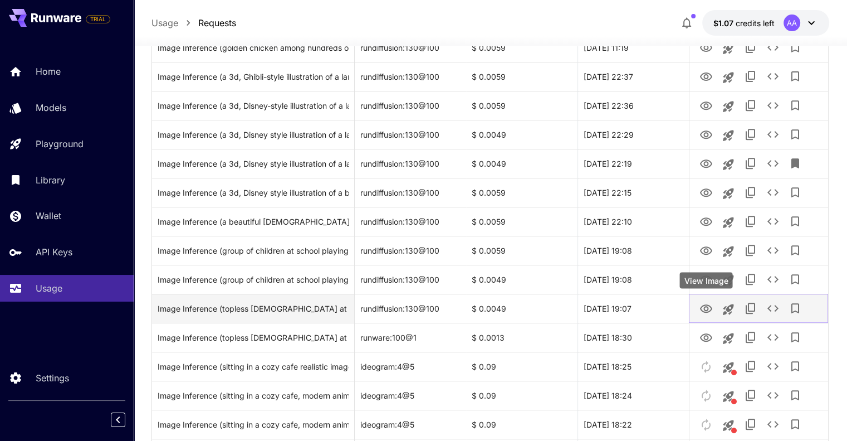
scroll to position [390, 0]
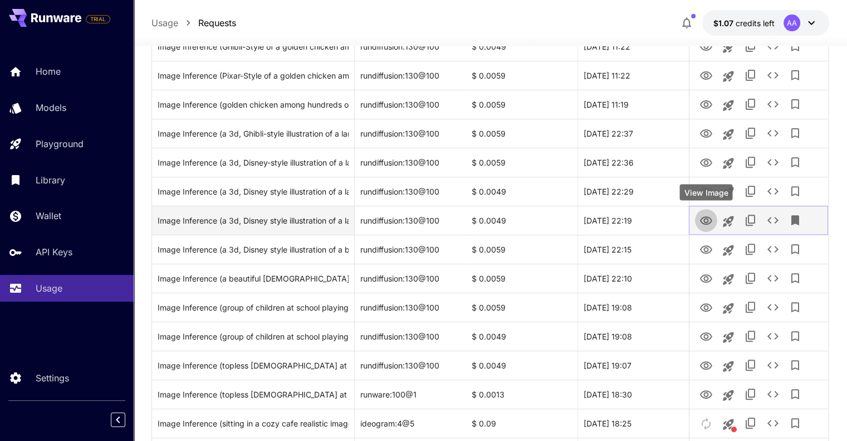
click at [705, 218] on icon "View Image" at bounding box center [706, 220] width 12 height 8
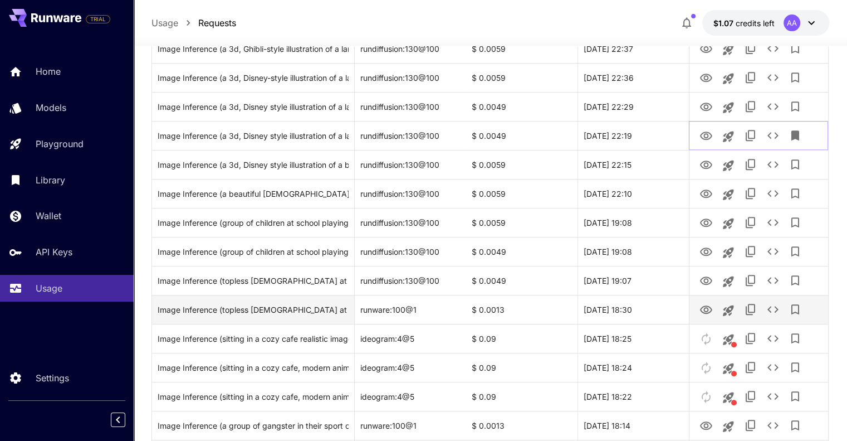
scroll to position [477, 0]
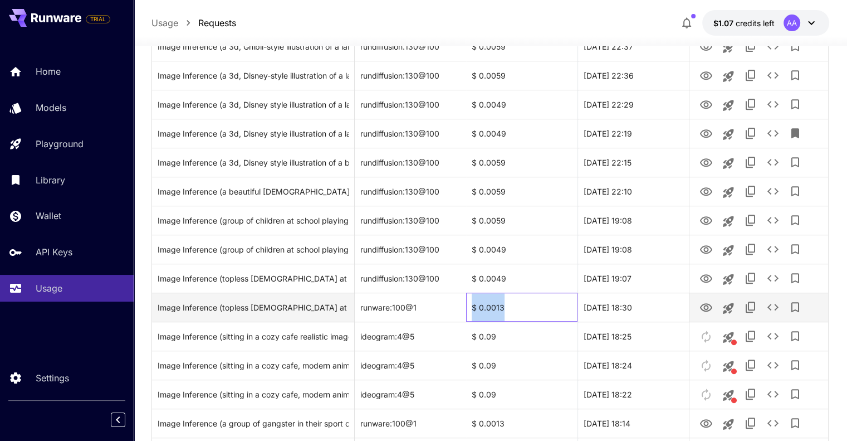
drag, startPoint x: 505, startPoint y: 305, endPoint x: 472, endPoint y: 303, distance: 32.9
click at [472, 303] on div "$ 0.0013" at bounding box center [521, 306] width 111 height 29
click at [705, 308] on icon "View Image" at bounding box center [706, 307] width 12 height 8
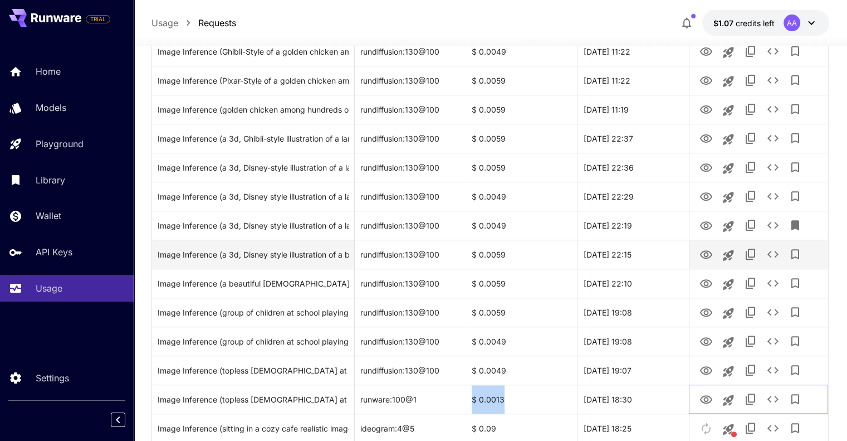
scroll to position [365, 0]
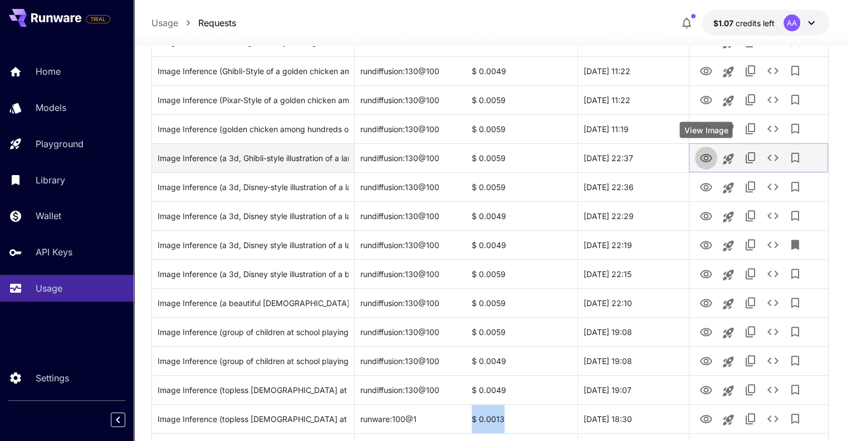
click at [704, 158] on icon "View Image" at bounding box center [706, 158] width 12 height 8
